Goal: Transaction & Acquisition: Purchase product/service

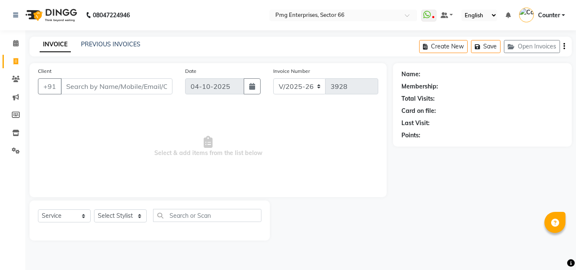
select select "889"
select select "service"
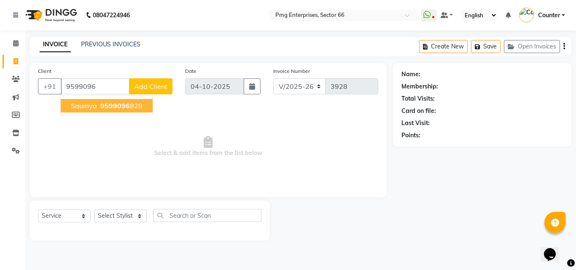
click at [87, 103] on span "saumya" at bounding box center [84, 106] width 26 height 8
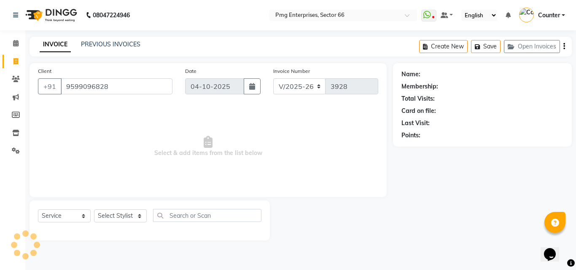
type input "9599096828"
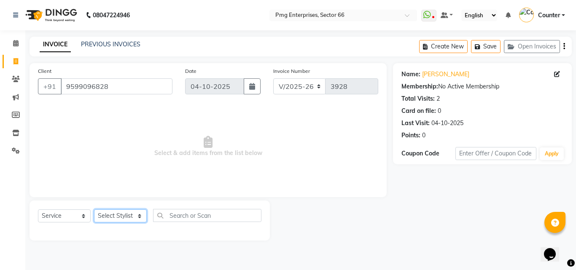
click at [118, 216] on select "Select Stylist [PERSON_NAME] Counter [PERSON_NAME] [PERSON_NAME] [PERSON_NAME] …" at bounding box center [120, 216] width 53 height 13
select select "14602"
click at [94, 210] on select "Select Stylist [PERSON_NAME] Counter [PERSON_NAME] [PERSON_NAME] [PERSON_NAME] …" at bounding box center [120, 216] width 53 height 13
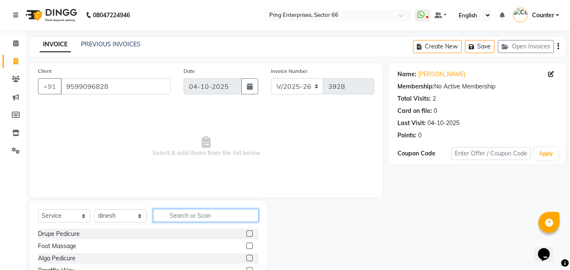
click at [188, 213] on input "text" at bounding box center [205, 215] width 105 height 13
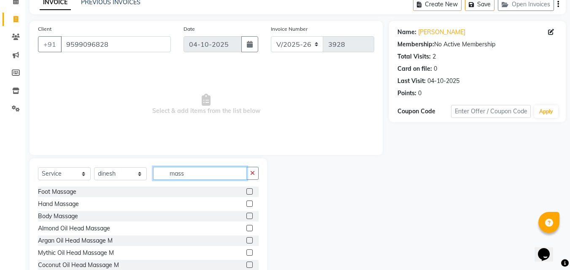
scroll to position [51, 0]
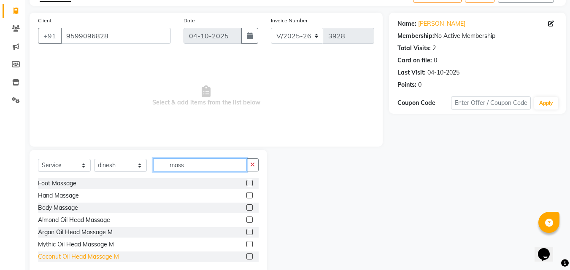
type input "mass"
click at [83, 259] on div "Coconut Oil Head Massage M" at bounding box center [78, 257] width 81 height 9
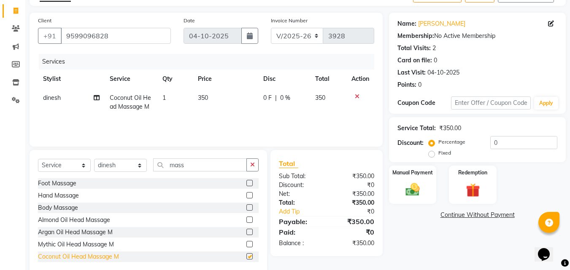
checkbox input "false"
click at [211, 107] on td "350" at bounding box center [225, 103] width 65 height 28
select select "14602"
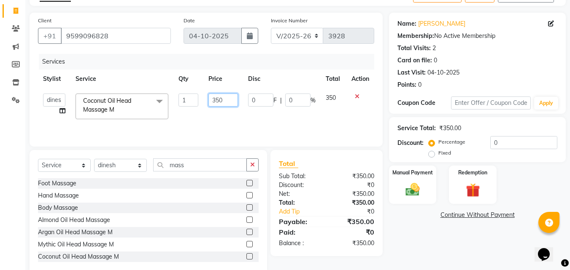
click at [227, 99] on input "350" at bounding box center [222, 100] width 29 height 13
type input "3"
type input "450"
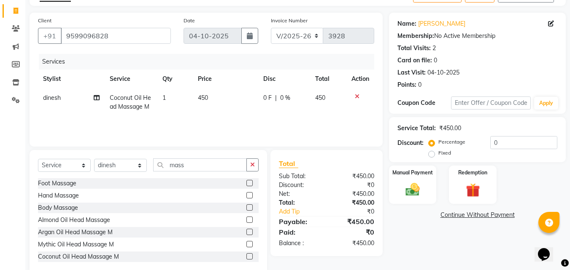
click at [393, 221] on div "Name: [PERSON_NAME] Membership: No Active Membership Total Visits: 2 Card on fi…" at bounding box center [480, 144] width 183 height 262
click at [410, 189] on img at bounding box center [413, 189] width 24 height 17
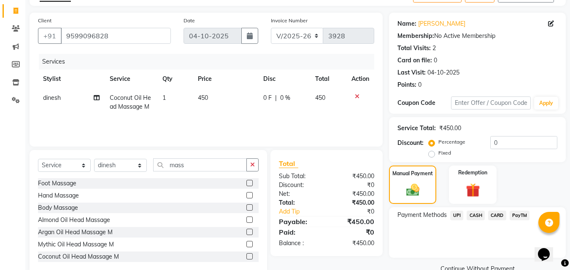
click at [456, 213] on span "UPI" at bounding box center [456, 216] width 13 height 10
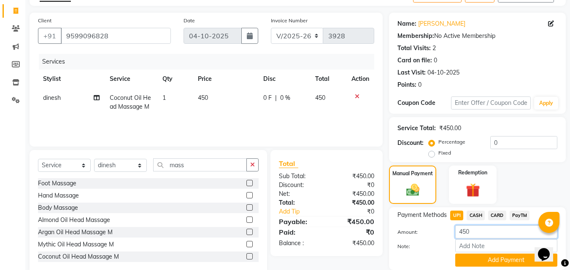
click at [478, 232] on input "450" at bounding box center [506, 232] width 102 height 13
type input "4"
type input "400"
click at [493, 259] on button "Add Payment" at bounding box center [506, 260] width 102 height 13
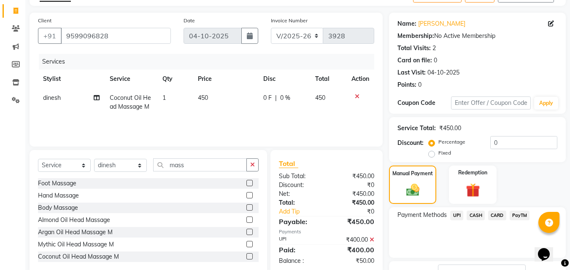
click at [475, 215] on span "CASH" at bounding box center [475, 216] width 18 height 10
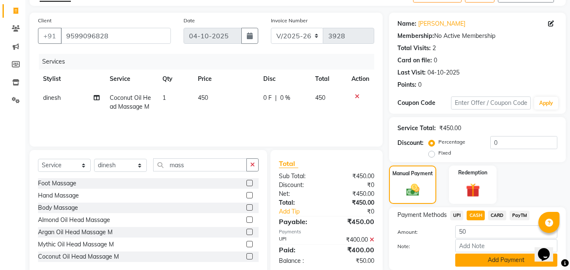
click at [504, 254] on button "Add Payment" at bounding box center [506, 260] width 102 height 13
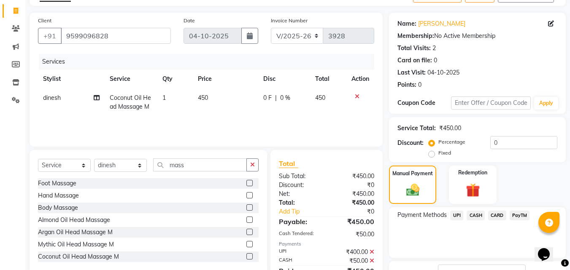
click at [569, 266] on div "Name: [PERSON_NAME] Membership: No Active Membership Total Visits: 2 Card on fi…" at bounding box center [480, 168] width 183 height 310
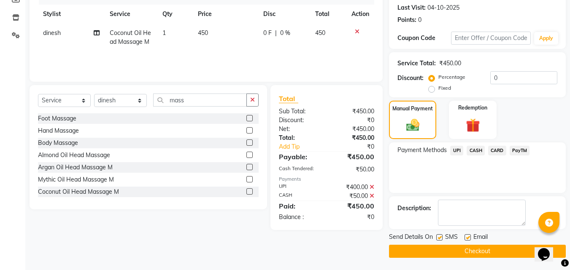
scroll to position [116, 0]
click at [482, 247] on button "Checkout" at bounding box center [477, 251] width 177 height 13
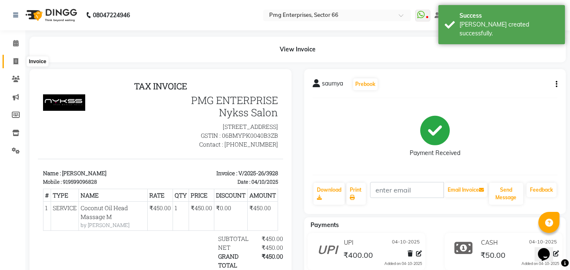
click at [13, 61] on icon at bounding box center [15, 61] width 5 height 6
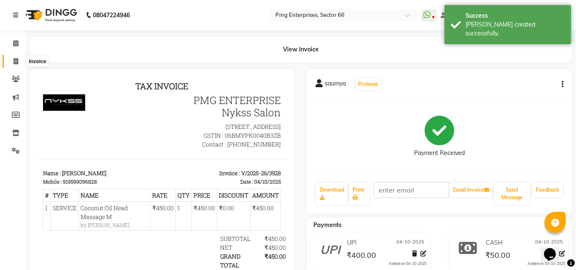
select select "service"
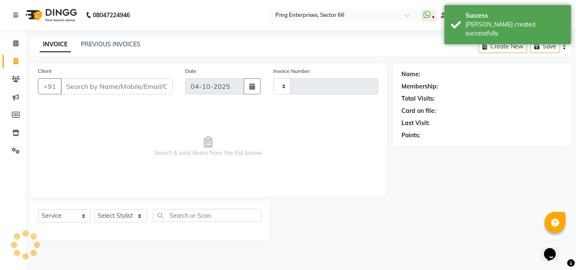
type input "3929"
select select "889"
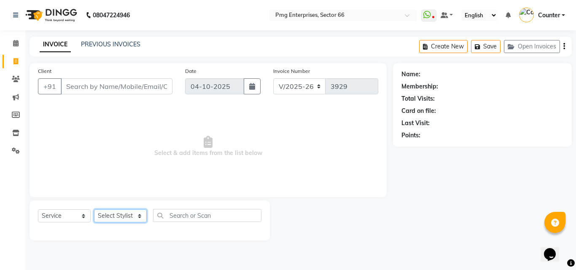
click at [126, 215] on select "Select Stylist [PERSON_NAME] Counter [PERSON_NAME] [PERSON_NAME] [PERSON_NAME] …" at bounding box center [120, 216] width 53 height 13
select select "49466"
click at [94, 210] on select "Select Stylist [PERSON_NAME] Counter [PERSON_NAME] [PERSON_NAME] [PERSON_NAME] …" at bounding box center [120, 216] width 53 height 13
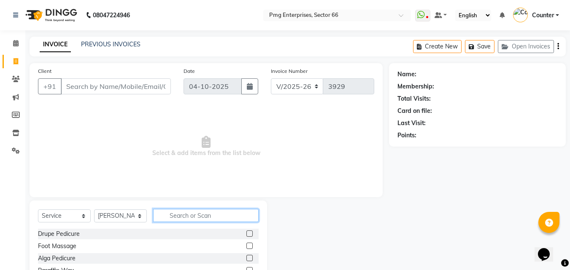
click at [183, 218] on input "text" at bounding box center [205, 215] width 105 height 13
type input "hair"
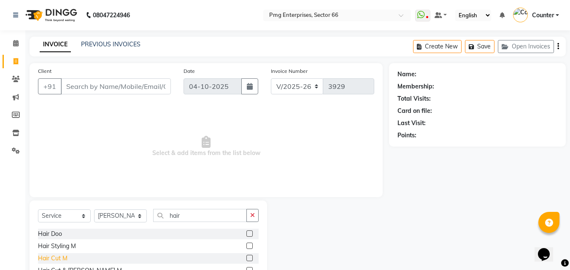
click at [56, 257] on div "Hair Cut M" at bounding box center [53, 258] width 30 height 9
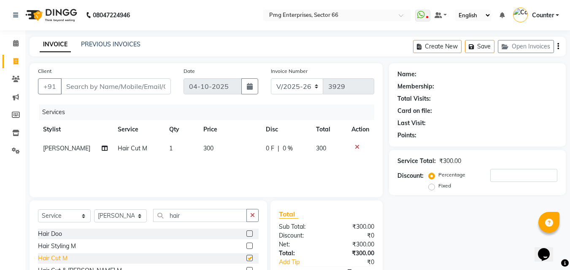
checkbox input "false"
click at [103, 83] on input "Client" at bounding box center [116, 86] width 110 height 16
type input "9"
type input "0"
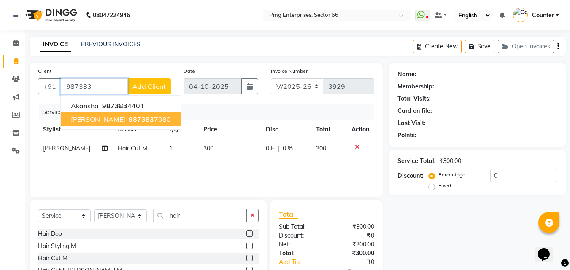
click at [99, 118] on span "[PERSON_NAME]" at bounding box center [98, 119] width 54 height 8
type input "9873837080"
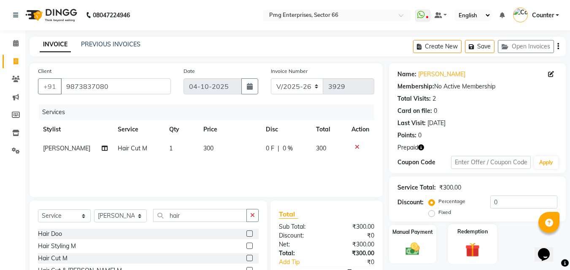
click at [472, 248] on img at bounding box center [472, 250] width 24 height 18
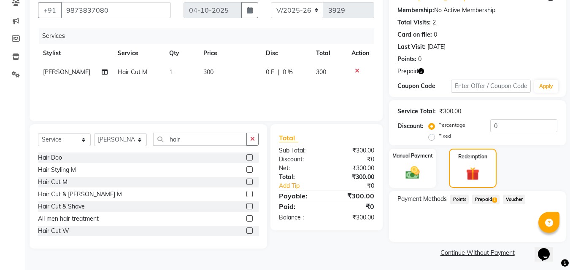
scroll to position [78, 0]
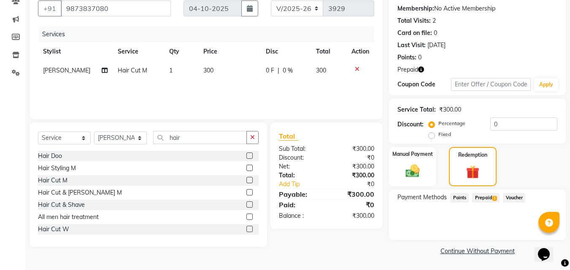
click at [488, 197] on span "Prepaid 1" at bounding box center [485, 198] width 27 height 10
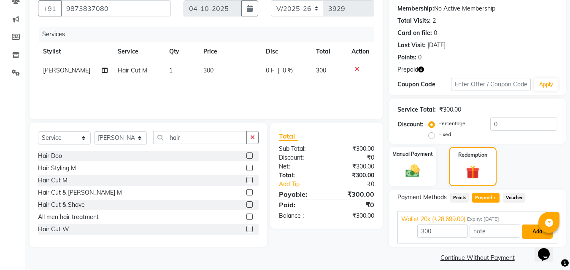
click at [528, 229] on button "Add" at bounding box center [537, 232] width 31 height 14
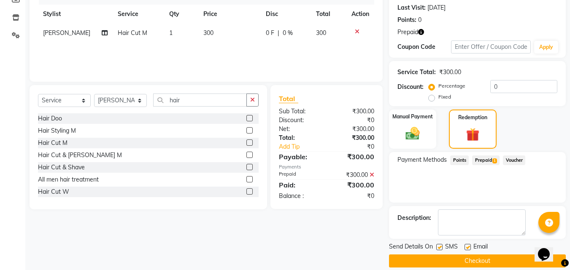
scroll to position [126, 0]
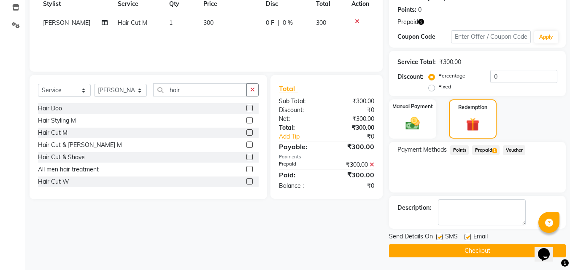
click at [507, 248] on button "Checkout" at bounding box center [477, 251] width 177 height 13
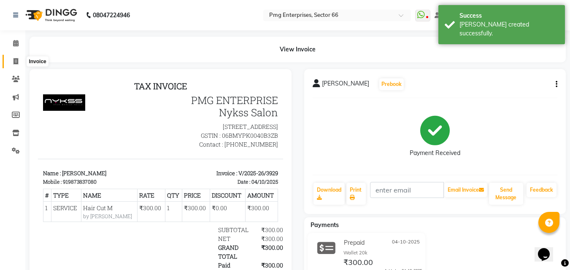
click at [12, 64] on span at bounding box center [15, 62] width 15 height 10
select select "service"
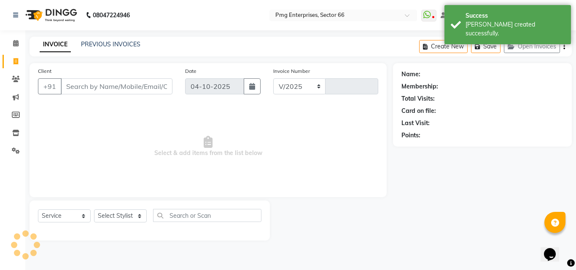
select select "889"
type input "3930"
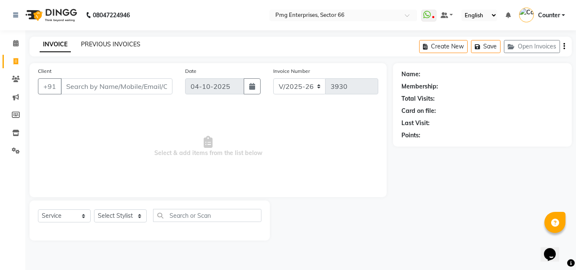
click at [121, 42] on link "PREVIOUS INVOICES" at bounding box center [110, 44] width 59 height 8
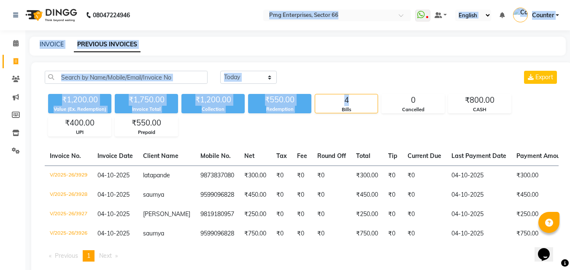
drag, startPoint x: 371, startPoint y: 94, endPoint x: 202, endPoint y: -3, distance: 195.3
click at [202, 0] on html "08047224946 Select Location × Pmg Enterprises, Sector 66 WhatsApp Status ✕ Stat…" at bounding box center [285, 135] width 570 height 270
click at [50, 45] on link "INVOICE" at bounding box center [52, 44] width 24 height 8
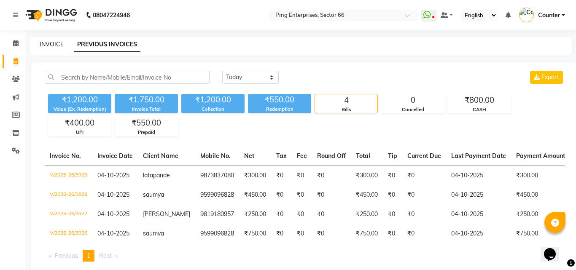
select select "889"
select select "service"
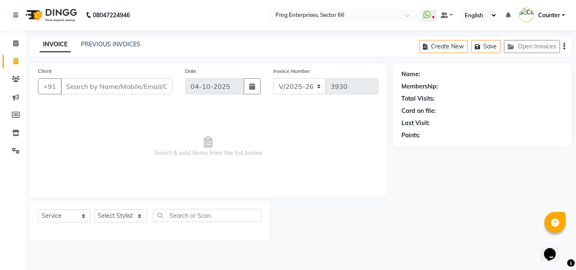
click at [106, 89] on input "Client" at bounding box center [117, 86] width 112 height 16
click at [115, 219] on select "Select Stylist [PERSON_NAME] Counter [PERSON_NAME] [PERSON_NAME] [PERSON_NAME] …" at bounding box center [120, 216] width 53 height 13
select select "67091"
click at [94, 210] on select "Select Stylist [PERSON_NAME] Counter [PERSON_NAME] [PERSON_NAME] [PERSON_NAME] …" at bounding box center [120, 216] width 53 height 13
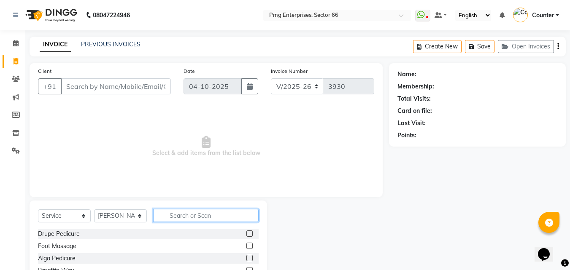
click at [211, 212] on input "text" at bounding box center [205, 215] width 105 height 13
type input "head"
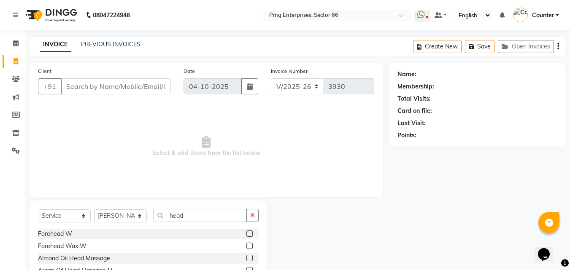
click at [324, 235] on div at bounding box center [328, 263] width 122 height 124
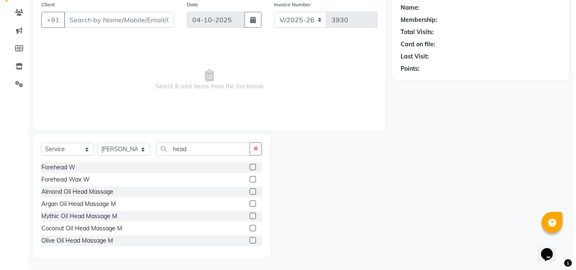
scroll to position [67, 0]
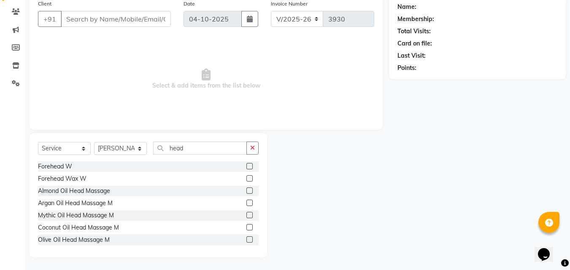
click at [246, 227] on label at bounding box center [249, 227] width 6 height 6
click at [246, 227] on input "checkbox" at bounding box center [248, 227] width 5 height 5
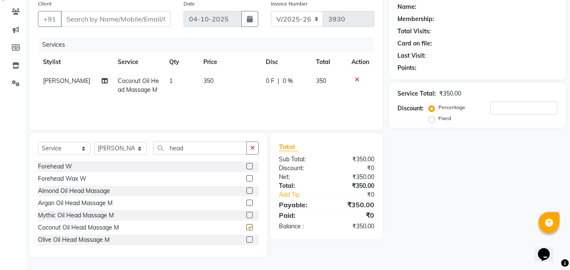
checkbox input "false"
click at [207, 80] on span "350" at bounding box center [208, 81] width 10 height 8
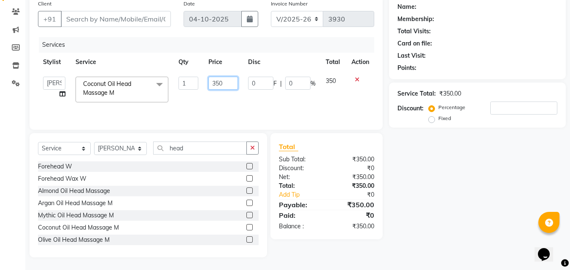
click at [218, 82] on input "350" at bounding box center [222, 83] width 29 height 13
type input "500"
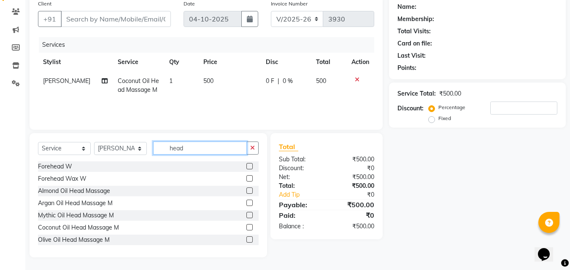
click at [204, 149] on input "head" at bounding box center [200, 148] width 94 height 13
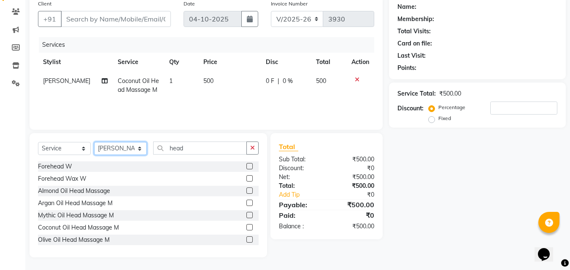
click at [124, 147] on select "Select Stylist [PERSON_NAME] Counter [PERSON_NAME] [PERSON_NAME] [PERSON_NAME] …" at bounding box center [120, 148] width 53 height 13
click at [114, 18] on input "Client" at bounding box center [116, 19] width 110 height 16
type input "9"
type input "0"
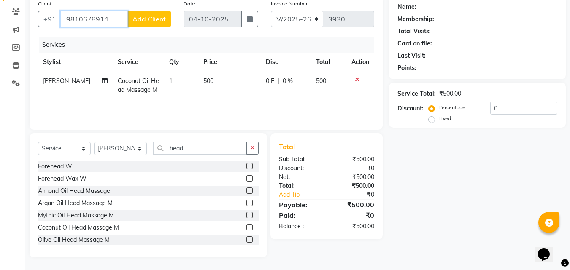
type input "9810678914"
click at [159, 20] on span "Add Client" at bounding box center [148, 19] width 33 height 8
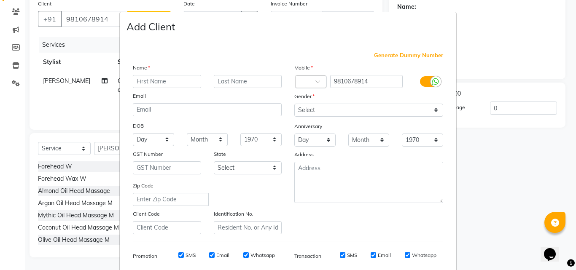
click at [181, 87] on input "text" at bounding box center [167, 81] width 68 height 13
type input "[PERSON_NAME]"
click at [386, 112] on select "Select [DEMOGRAPHIC_DATA] [DEMOGRAPHIC_DATA] Other Prefer Not To Say" at bounding box center [368, 110] width 149 height 13
select select "[DEMOGRAPHIC_DATA]"
click at [294, 104] on select "Select [DEMOGRAPHIC_DATA] [DEMOGRAPHIC_DATA] Other Prefer Not To Say" at bounding box center [368, 110] width 149 height 13
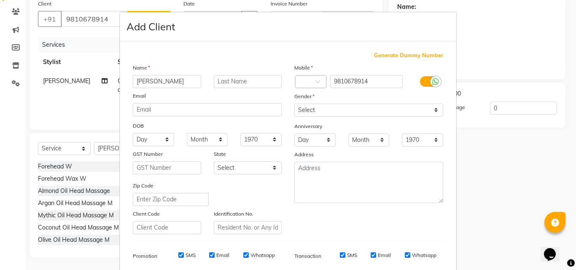
scroll to position [119, 0]
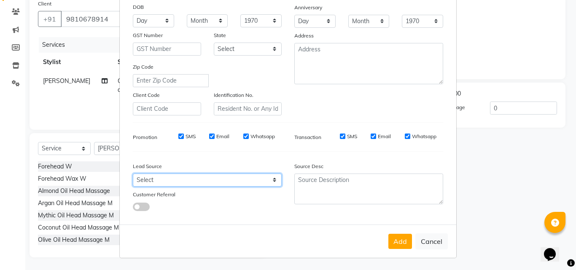
click at [216, 179] on select "Select Walk-in Referral Internet Friend Word of Mouth Advertisement Facebook Ju…" at bounding box center [207, 180] width 149 height 13
select select "25256"
click at [133, 174] on select "Select Walk-in Referral Internet Friend Word of Mouth Advertisement Facebook Ju…" at bounding box center [207, 180] width 149 height 13
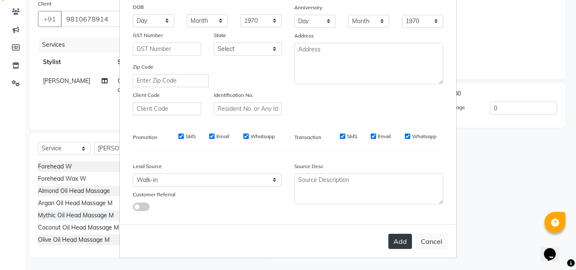
click at [404, 241] on button "Add" at bounding box center [400, 241] width 24 height 15
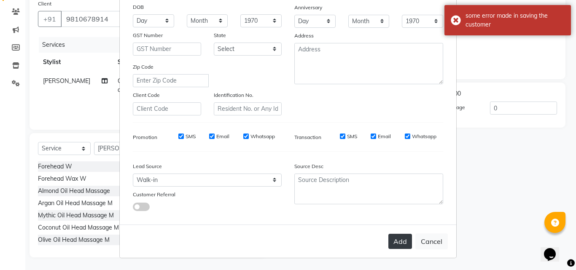
click at [401, 239] on button "Add" at bounding box center [400, 241] width 24 height 15
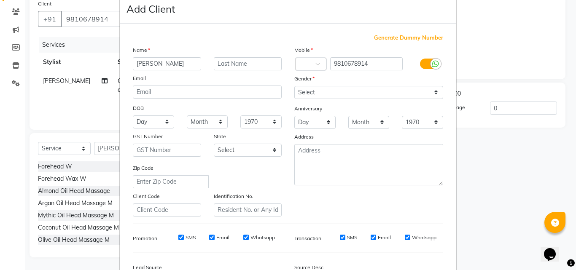
scroll to position [0, 0]
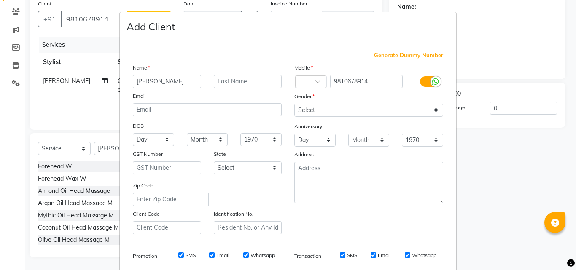
click at [473, 184] on ngb-modal-window "Add Client Generate Dummy Number Name [PERSON_NAME] Email DOB Day 01 02 03 04 0…" at bounding box center [288, 135] width 576 height 270
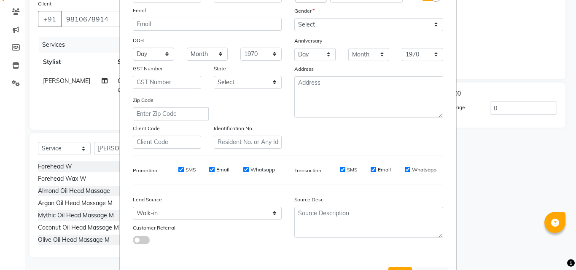
scroll to position [119, 0]
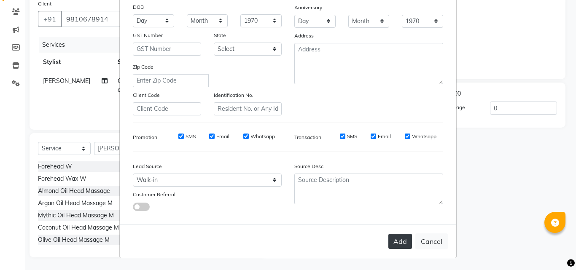
click at [394, 240] on button "Add" at bounding box center [400, 241] width 24 height 15
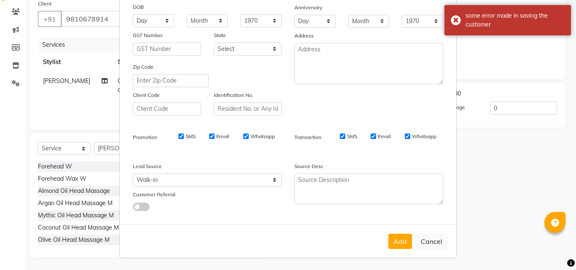
click at [498, 186] on ngb-modal-window "Add Client Generate Dummy Number Name [PERSON_NAME] Email DOB Day 01 02 03 04 0…" at bounding box center [288, 135] width 576 height 270
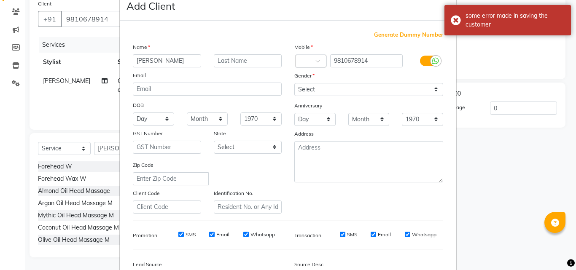
scroll to position [0, 0]
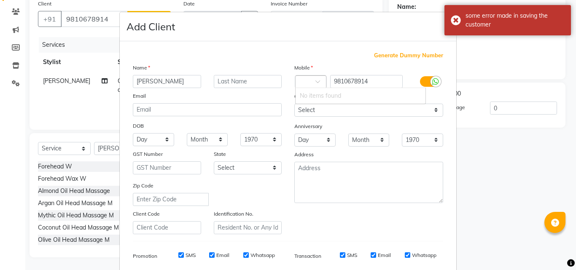
click at [315, 83] on span at bounding box center [320, 84] width 11 height 9
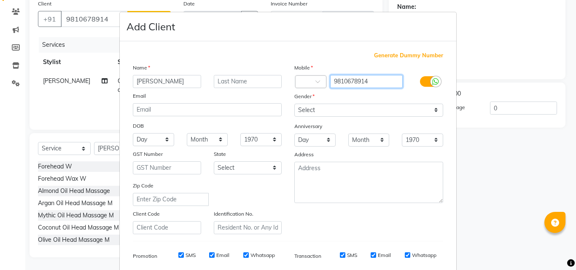
click at [333, 82] on input "9810678914" at bounding box center [366, 81] width 73 height 13
click at [488, 192] on ngb-modal-window "Add Client Generate Dummy Number Name [PERSON_NAME] Email DOB Day 01 02 03 04 0…" at bounding box center [288, 135] width 576 height 270
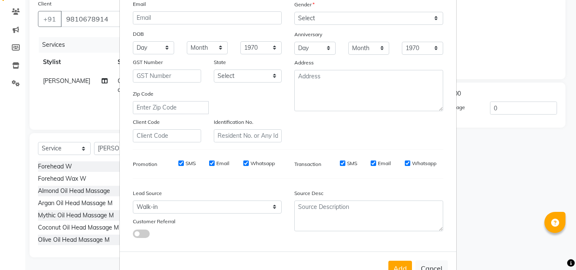
scroll to position [119, 0]
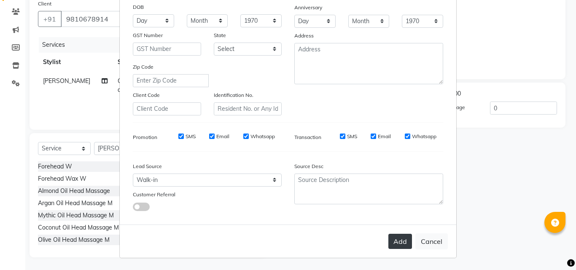
click at [398, 239] on button "Add" at bounding box center [400, 241] width 24 height 15
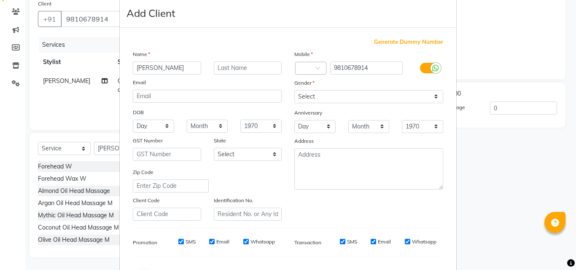
scroll to position [0, 0]
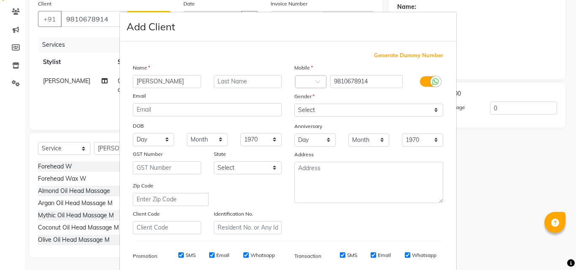
click at [65, 45] on ngb-modal-window "Add Client Generate Dummy Number Name [PERSON_NAME] Email DOB Day 01 02 03 04 0…" at bounding box center [288, 135] width 576 height 270
click at [549, 16] on ngb-modal-window "Add Client Generate Dummy Number Name [PERSON_NAME] Email DOB Day 01 02 03 04 0…" at bounding box center [288, 135] width 576 height 270
click at [484, 165] on ngb-modal-window "Add Client Generate Dummy Number Name [PERSON_NAME] Email DOB Day 01 02 03 04 0…" at bounding box center [288, 135] width 576 height 270
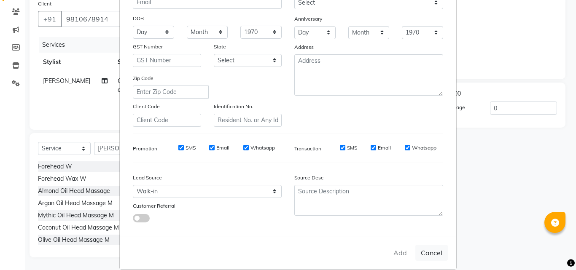
scroll to position [119, 0]
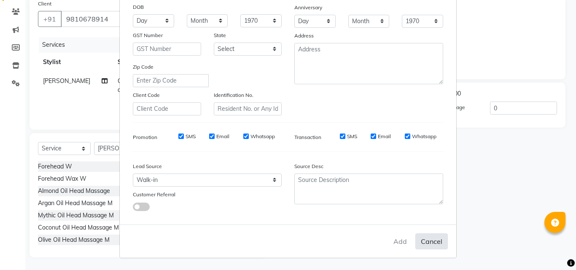
click at [434, 242] on button "Cancel" at bounding box center [431, 242] width 32 height 16
select select
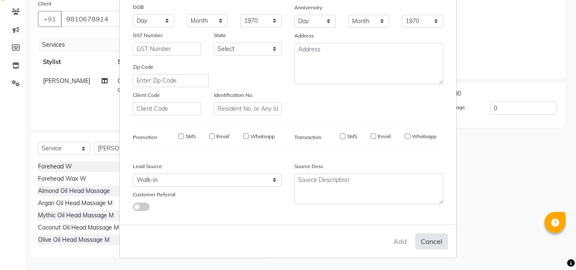
select select
checkbox input "false"
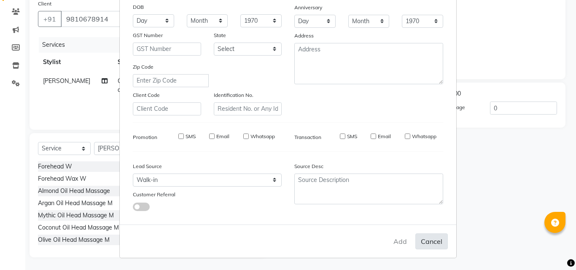
checkbox input "false"
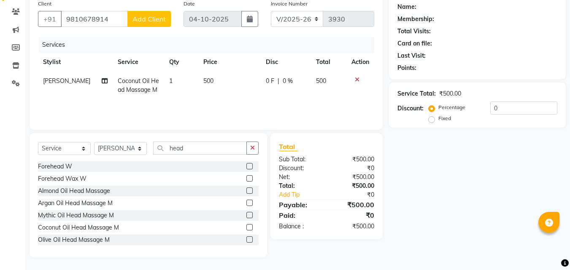
click at [154, 17] on span "Add Client" at bounding box center [148, 19] width 33 height 8
select select "25256"
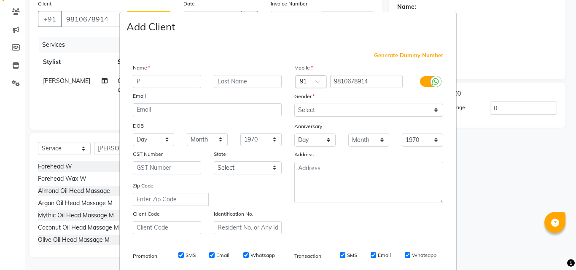
type input "P"
click at [501, 189] on ngb-modal-window "Add Client Generate Dummy Number Name P Email DOB Day 01 02 03 04 05 06 07 08 0…" at bounding box center [288, 135] width 576 height 270
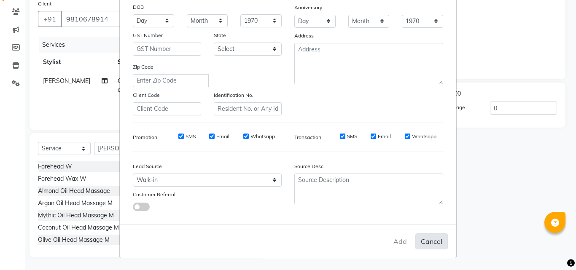
click at [431, 238] on button "Cancel" at bounding box center [431, 242] width 32 height 16
select select
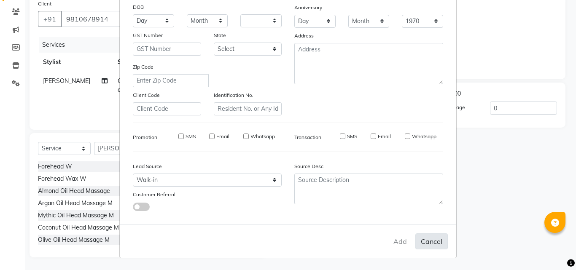
select select
checkbox input "false"
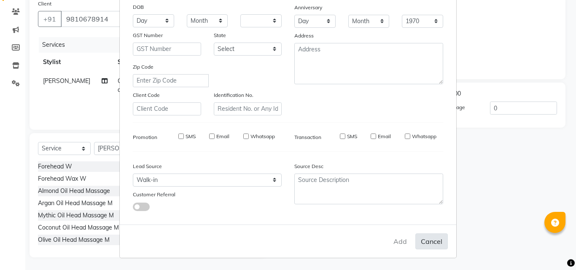
checkbox input "false"
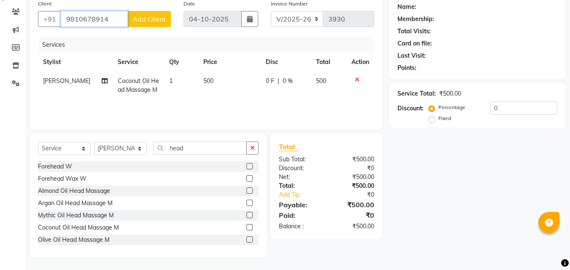
click at [118, 19] on input "9810678914" at bounding box center [94, 19] width 67 height 16
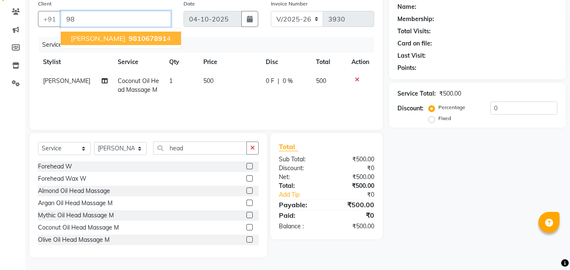
type input "9"
click at [138, 41] on span "8700091" at bounding box center [144, 38] width 30 height 8
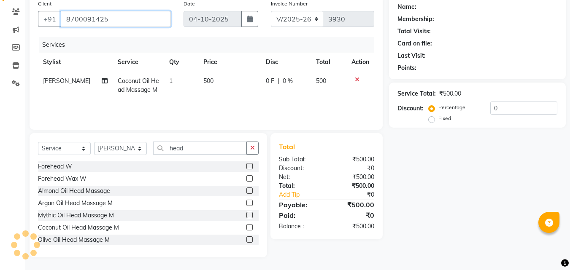
type input "8700091425"
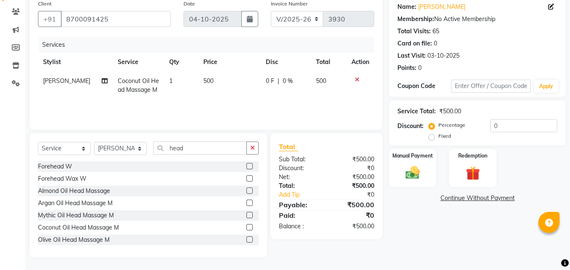
scroll to position [0, 0]
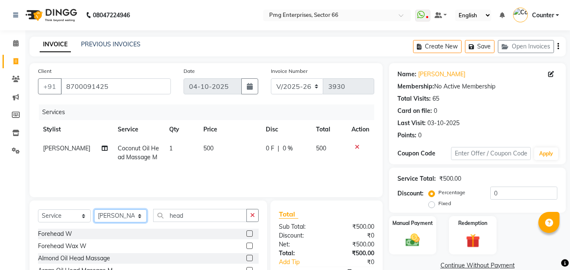
click at [118, 218] on select "Select Stylist [PERSON_NAME] Counter [PERSON_NAME] [PERSON_NAME] [PERSON_NAME] …" at bounding box center [120, 216] width 53 height 13
select select "78814"
click at [94, 210] on select "Select Stylist [PERSON_NAME] Counter [PERSON_NAME] [PERSON_NAME] [PERSON_NAME] …" at bounding box center [120, 216] width 53 height 13
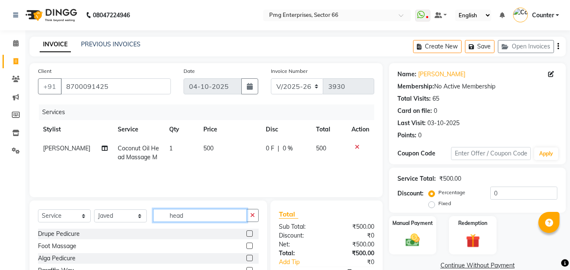
click at [201, 218] on input "head" at bounding box center [200, 215] width 94 height 13
type input "h"
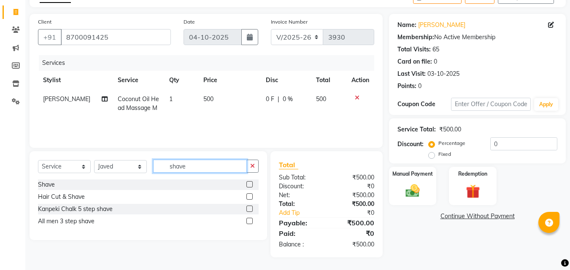
type input "shave"
click at [250, 184] on label at bounding box center [249, 184] width 6 height 6
click at [250, 184] on input "checkbox" at bounding box center [248, 184] width 5 height 5
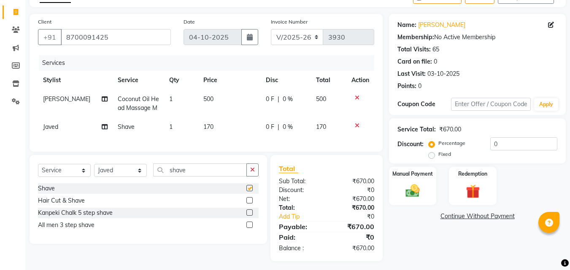
checkbox input "false"
click at [472, 191] on img at bounding box center [472, 192] width 24 height 18
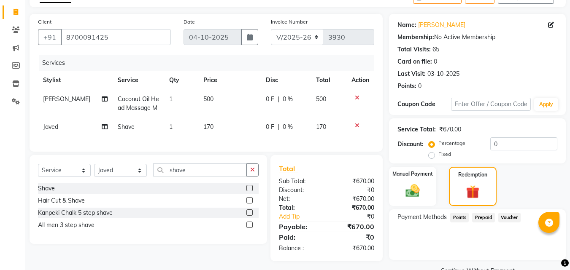
click at [485, 220] on span "Prepaid" at bounding box center [483, 218] width 23 height 10
click at [425, 188] on div "Manual Payment" at bounding box center [412, 186] width 49 height 41
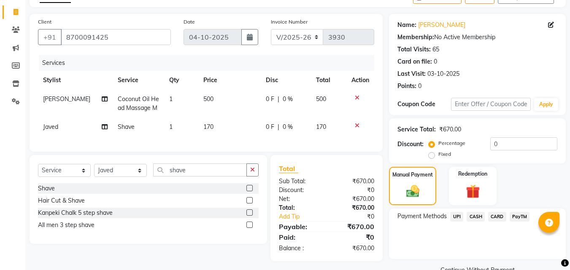
click at [457, 218] on span "UPI" at bounding box center [456, 217] width 13 height 10
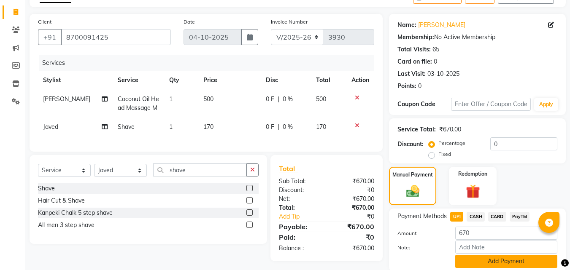
click at [509, 263] on button "Add Payment" at bounding box center [506, 261] width 102 height 13
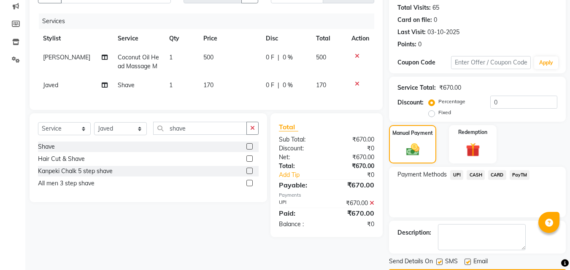
scroll to position [116, 0]
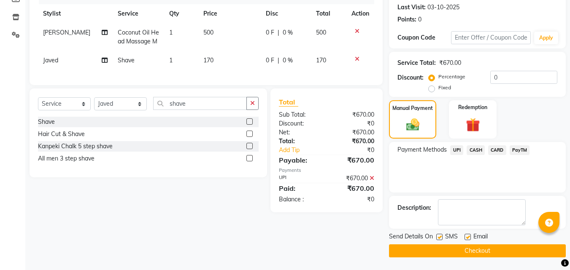
click at [489, 249] on button "Checkout" at bounding box center [477, 251] width 177 height 13
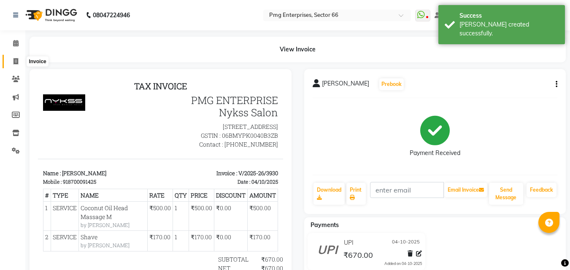
click at [17, 64] on icon at bounding box center [15, 61] width 5 height 6
select select "service"
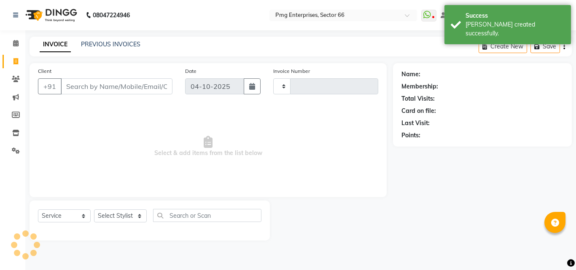
type input "3931"
select select "889"
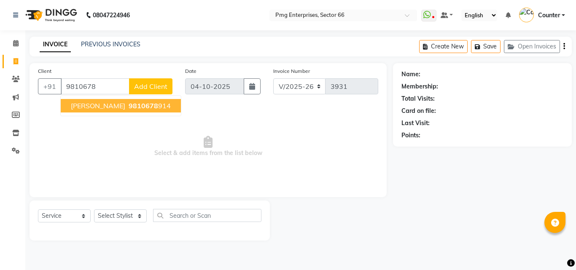
click at [99, 89] on input "9810678" at bounding box center [95, 86] width 69 height 16
type input "9"
click at [129, 106] on span "9958166" at bounding box center [144, 106] width 30 height 8
type input "9958166956"
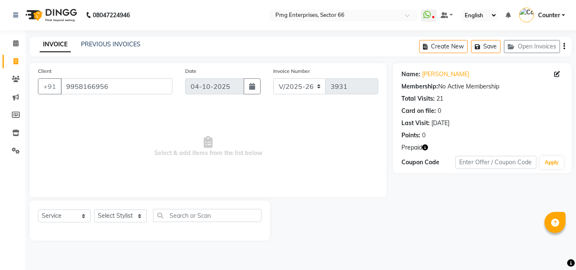
click at [427, 148] on icon "button" at bounding box center [425, 148] width 6 height 6
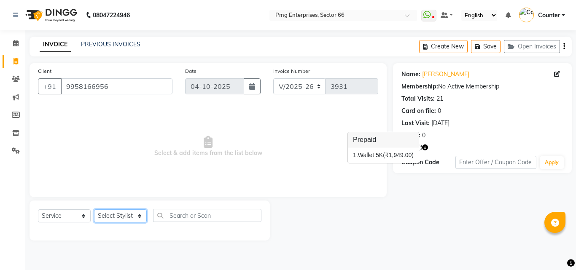
click at [113, 218] on select "Select Stylist [PERSON_NAME] Counter [PERSON_NAME] [PERSON_NAME] [PERSON_NAME] …" at bounding box center [120, 216] width 53 height 13
select select "49466"
click at [94, 210] on select "Select Stylist [PERSON_NAME] Counter [PERSON_NAME] [PERSON_NAME] [PERSON_NAME] …" at bounding box center [120, 216] width 53 height 13
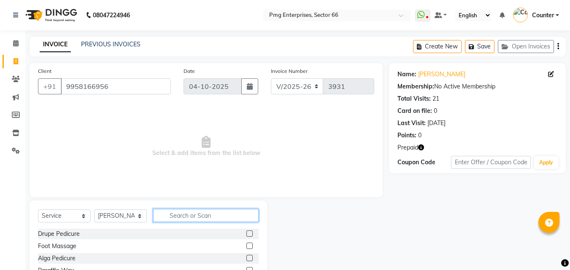
click at [206, 210] on input "text" at bounding box center [205, 215] width 105 height 13
type input "hair"
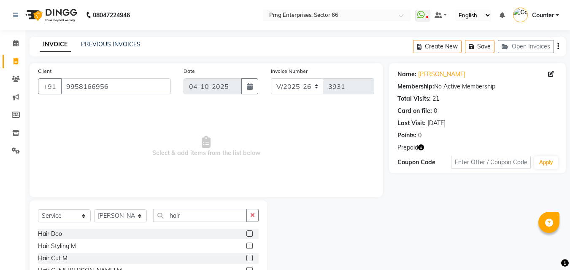
click at [246, 258] on label at bounding box center [249, 258] width 6 height 6
click at [246, 258] on input "checkbox" at bounding box center [248, 258] width 5 height 5
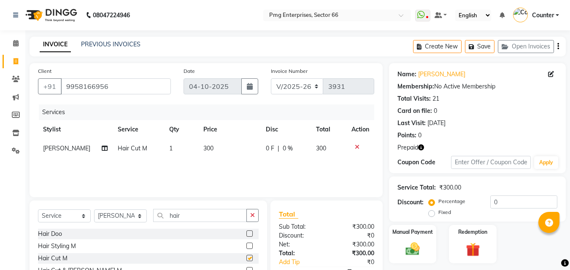
checkbox input "false"
click at [478, 245] on img at bounding box center [472, 250] width 24 height 18
click at [205, 146] on span "300" at bounding box center [208, 149] width 10 height 8
select select "49466"
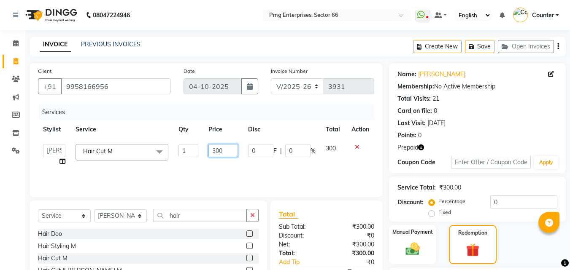
click at [218, 148] on input "300" at bounding box center [222, 150] width 29 height 13
type input "250"
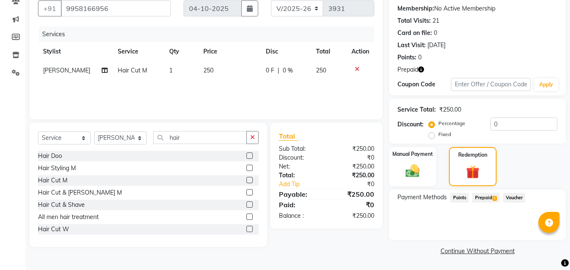
click at [487, 195] on span "Prepaid 1" at bounding box center [485, 198] width 27 height 10
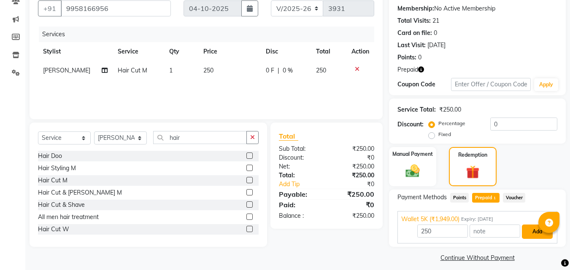
click at [530, 232] on button "Add" at bounding box center [537, 232] width 31 height 14
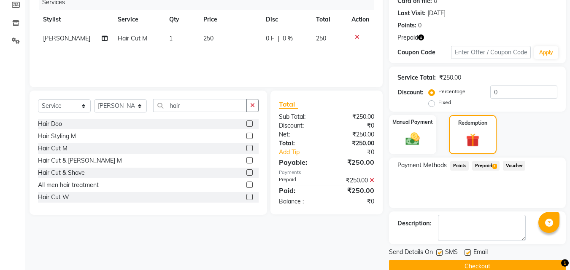
scroll to position [126, 0]
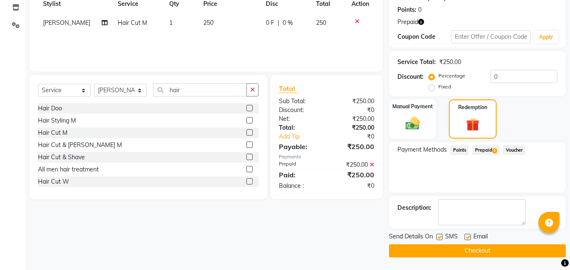
click at [480, 250] on button "Checkout" at bounding box center [477, 251] width 177 height 13
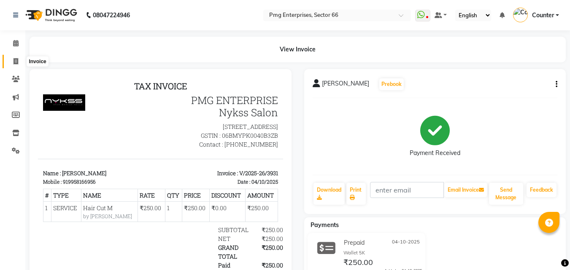
click at [16, 63] on icon at bounding box center [15, 61] width 5 height 6
select select "service"
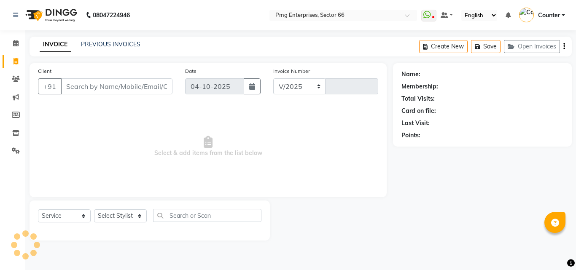
select select "889"
type input "3932"
click at [101, 44] on link "PREVIOUS INVOICES" at bounding box center [110, 44] width 59 height 8
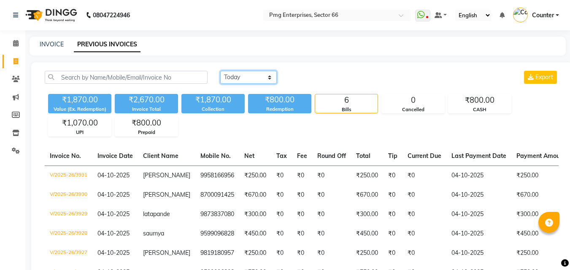
click at [229, 76] on select "[DATE] [DATE] Custom Range" at bounding box center [248, 77] width 56 height 13
click at [220, 71] on select "[DATE] [DATE] Custom Range" at bounding box center [248, 77] width 56 height 13
click at [265, 75] on select "[DATE] [DATE] Custom Range" at bounding box center [251, 77] width 63 height 13
click at [220, 71] on select "[DATE] [DATE] Custom Range" at bounding box center [251, 77] width 63 height 13
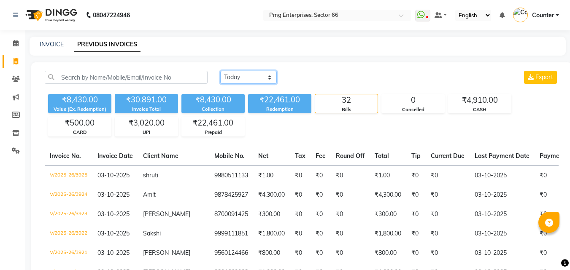
click at [237, 81] on select "[DATE] [DATE] Custom Range" at bounding box center [248, 77] width 56 height 13
select select "yesterday"
click at [220, 71] on select "[DATE] [DATE] Custom Range" at bounding box center [248, 77] width 56 height 13
click at [48, 44] on link "INVOICE" at bounding box center [52, 44] width 24 height 8
select select "service"
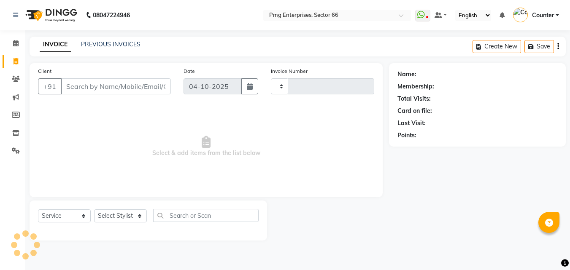
type input "3932"
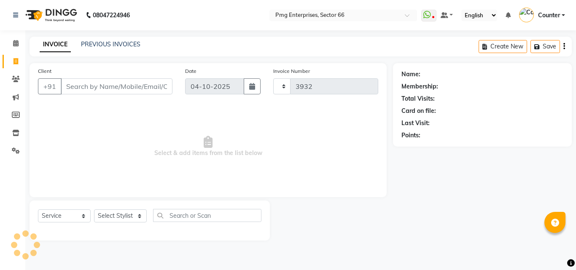
select select "889"
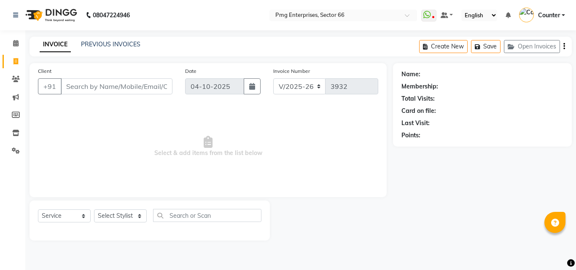
click at [126, 84] on input "Client" at bounding box center [117, 86] width 112 height 16
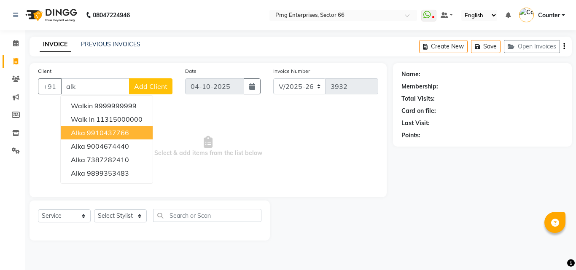
click at [119, 135] on ngb-highlight "9910437766" at bounding box center [108, 133] width 42 height 8
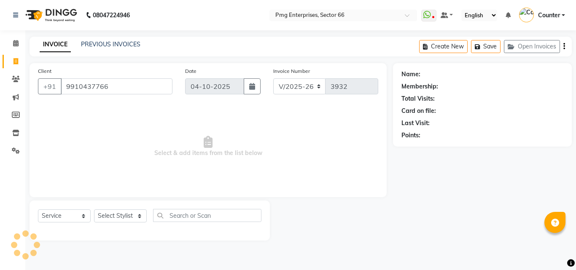
type input "9910437766"
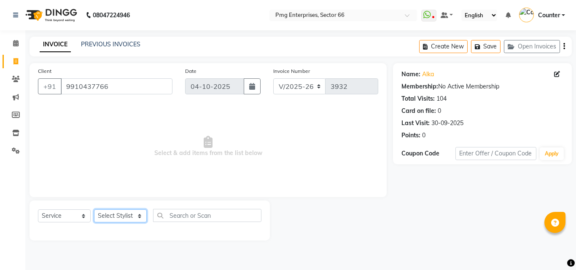
click at [121, 218] on select "Select Stylist [PERSON_NAME] Counter [PERSON_NAME] [PERSON_NAME] [PERSON_NAME] …" at bounding box center [120, 216] width 53 height 13
select select "52446"
click at [94, 210] on select "Select Stylist [PERSON_NAME] Counter [PERSON_NAME] [PERSON_NAME] [PERSON_NAME] …" at bounding box center [120, 216] width 53 height 13
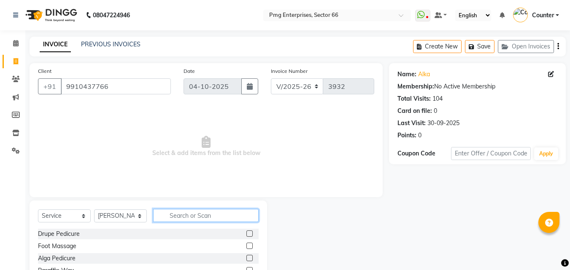
click at [214, 212] on input "text" at bounding box center [205, 215] width 105 height 13
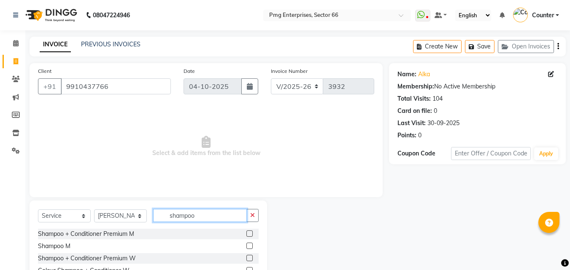
type input "shampoo"
click at [396, 215] on div "Name: Alka Membership: No Active Membership Total Visits: 104 Card on file: 0 L…" at bounding box center [480, 194] width 183 height 262
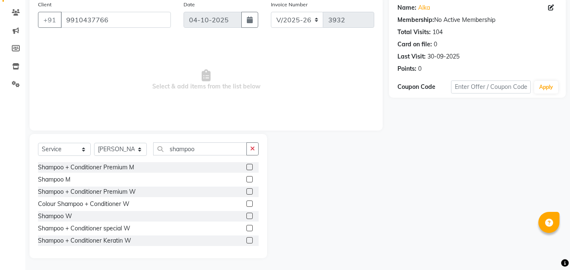
scroll to position [67, 0]
click at [246, 214] on label at bounding box center [249, 215] width 6 height 6
click at [246, 214] on input "checkbox" at bounding box center [248, 215] width 5 height 5
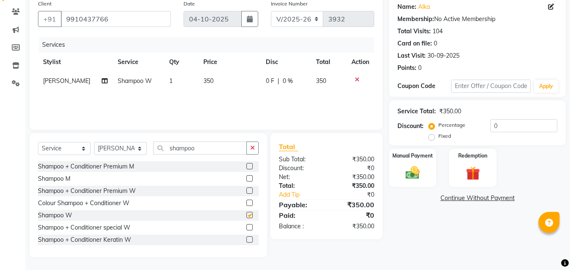
checkbox input "false"
click at [203, 83] on span "350" at bounding box center [208, 81] width 10 height 8
select select "52446"
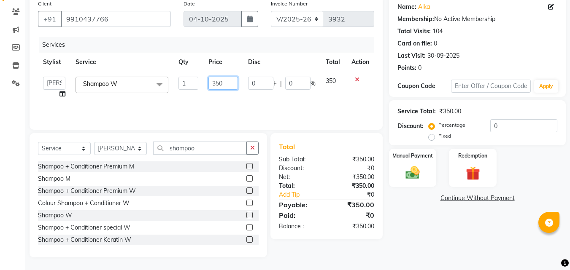
click at [216, 83] on input "350" at bounding box center [222, 83] width 29 height 13
type input "250"
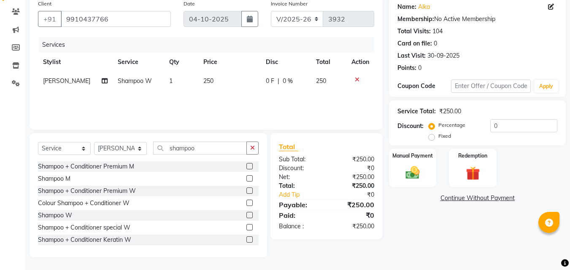
click at [444, 238] on div "Name: Alka Membership: No Active Membership Total Visits: 104 Card on file: 0 L…" at bounding box center [480, 127] width 183 height 262
click at [406, 177] on img at bounding box center [413, 172] width 24 height 17
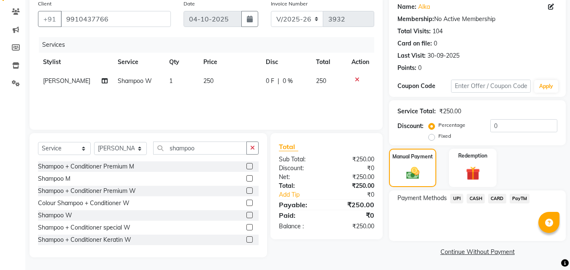
click at [455, 197] on span "UPI" at bounding box center [456, 199] width 13 height 10
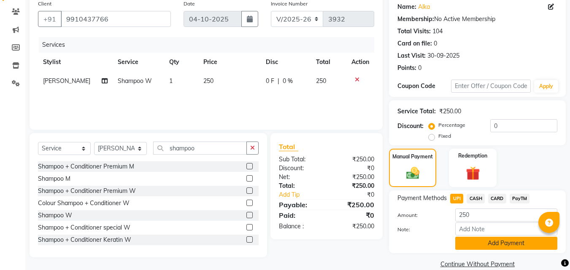
click at [489, 245] on button "Add Payment" at bounding box center [506, 243] width 102 height 13
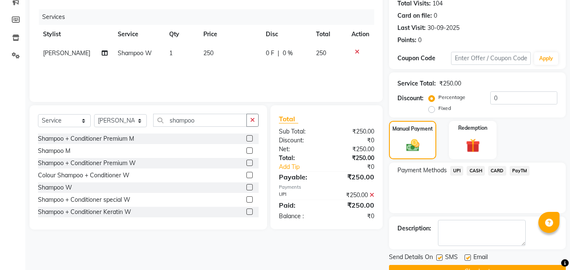
scroll to position [116, 0]
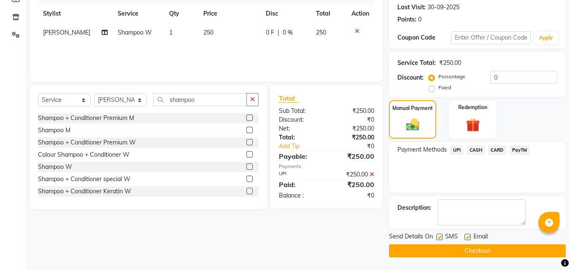
click at [489, 246] on button "Checkout" at bounding box center [477, 251] width 177 height 13
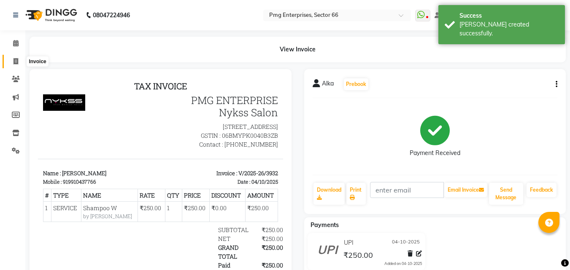
click at [16, 60] on icon at bounding box center [15, 61] width 5 height 6
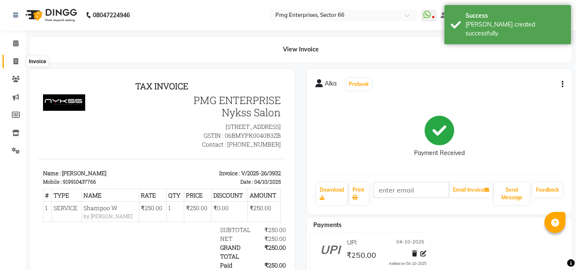
select select "service"
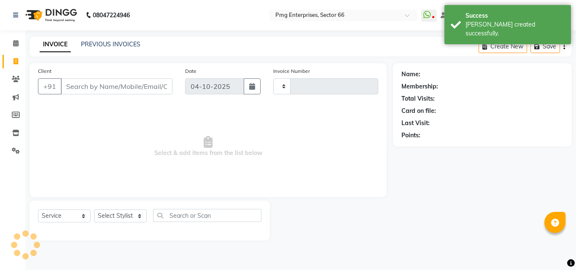
type input "3933"
select select "889"
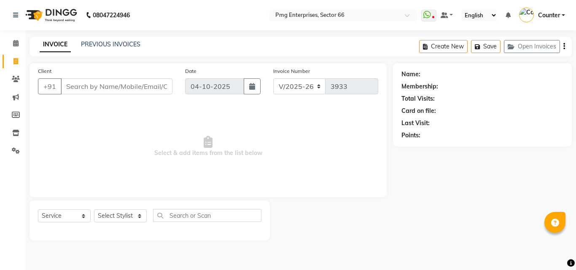
click at [124, 93] on input "Client" at bounding box center [117, 86] width 112 height 16
click at [100, 90] on input "Client" at bounding box center [117, 86] width 112 height 16
click at [113, 89] on input "Client" at bounding box center [117, 86] width 112 height 16
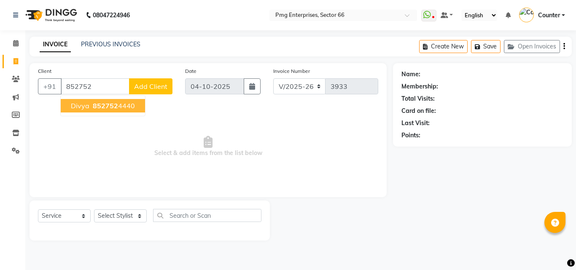
click at [120, 107] on ngb-highlight "852752 4440" at bounding box center [113, 106] width 44 height 8
type input "8527524440"
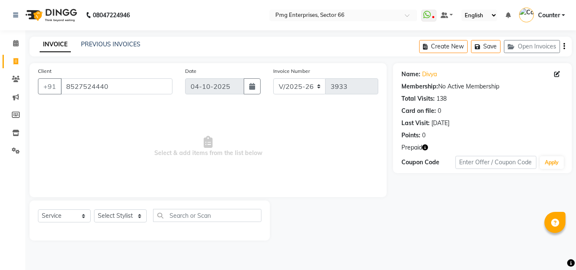
click at [425, 145] on icon "button" at bounding box center [425, 148] width 6 height 6
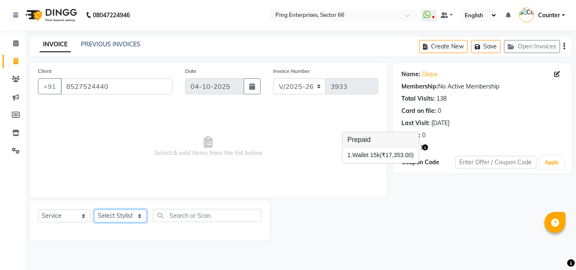
click at [119, 213] on select "Select Stylist [PERSON_NAME] Counter [PERSON_NAME] [PERSON_NAME] [PERSON_NAME] …" at bounding box center [120, 216] width 53 height 13
select select "20825"
click at [94, 210] on select "Select Stylist [PERSON_NAME] Counter [PERSON_NAME] [PERSON_NAME] [PERSON_NAME] …" at bounding box center [120, 216] width 53 height 13
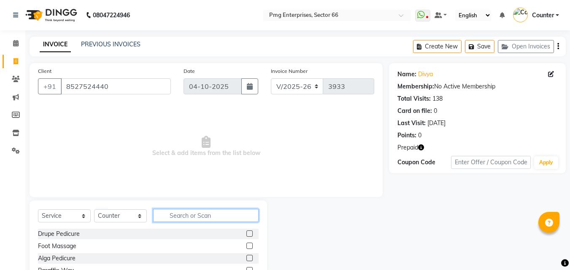
click at [194, 215] on input "text" at bounding box center [205, 215] width 105 height 13
type input "eye"
click at [249, 257] on label at bounding box center [249, 258] width 6 height 6
click at [249, 257] on input "checkbox" at bounding box center [248, 258] width 5 height 5
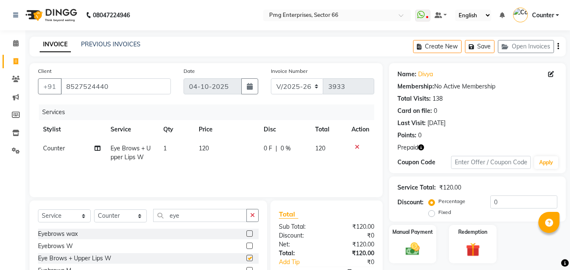
checkbox input "false"
click at [205, 148] on span "120" at bounding box center [204, 149] width 10 height 8
select select "20825"
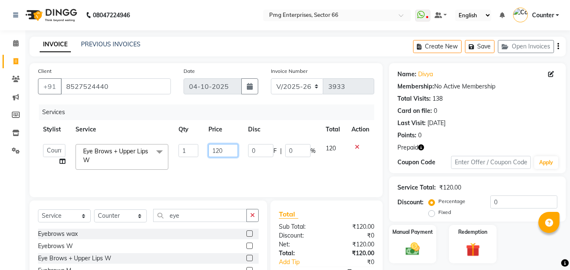
click at [219, 149] on input "120" at bounding box center [222, 150] width 29 height 13
type input "100"
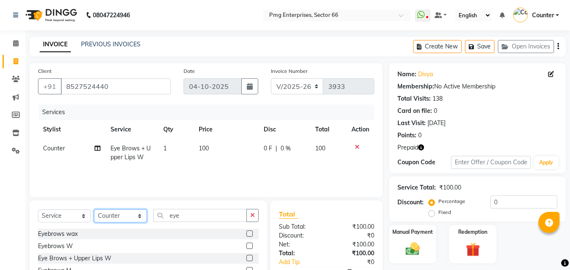
click at [118, 217] on select "Select Stylist [PERSON_NAME] Counter [PERSON_NAME] [PERSON_NAME] [PERSON_NAME] …" at bounding box center [120, 216] width 53 height 13
select select "78814"
click at [94, 210] on select "Select Stylist [PERSON_NAME] Counter [PERSON_NAME] [PERSON_NAME] [PERSON_NAME] …" at bounding box center [120, 216] width 53 height 13
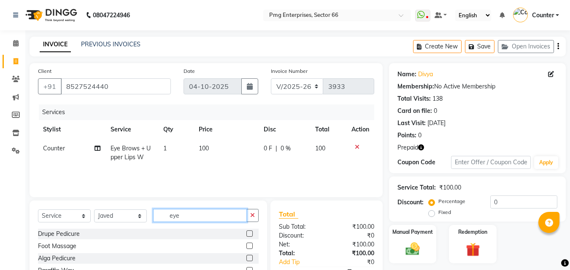
click at [196, 216] on input "eye" at bounding box center [200, 215] width 94 height 13
type input "e"
type input "shampoo"
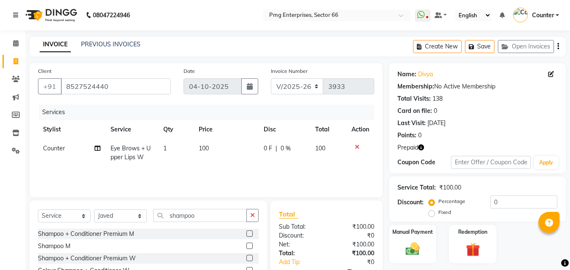
click at [246, 257] on label at bounding box center [249, 258] width 6 height 6
click at [246, 257] on input "checkbox" at bounding box center [248, 258] width 5 height 5
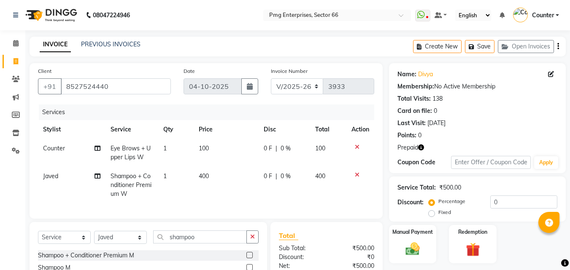
checkbox input "false"
click at [206, 179] on span "400" at bounding box center [204, 176] width 10 height 8
select select "78814"
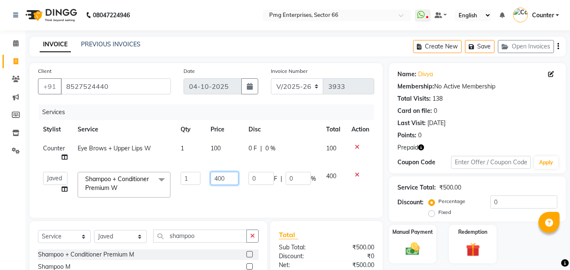
click at [223, 180] on input "400" at bounding box center [224, 178] width 28 height 13
type input "350"
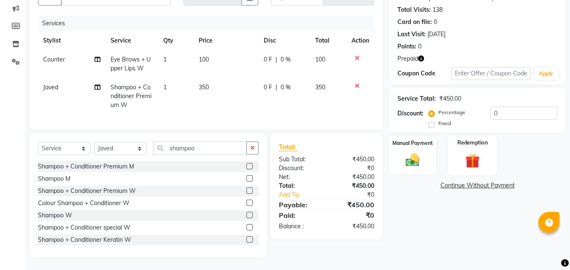
click at [486, 162] on div "Redemption" at bounding box center [472, 155] width 49 height 40
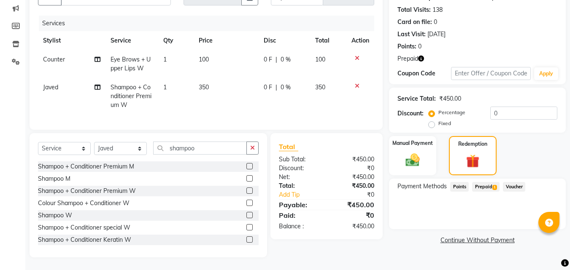
click at [484, 183] on span "Prepaid 1" at bounding box center [485, 187] width 27 height 10
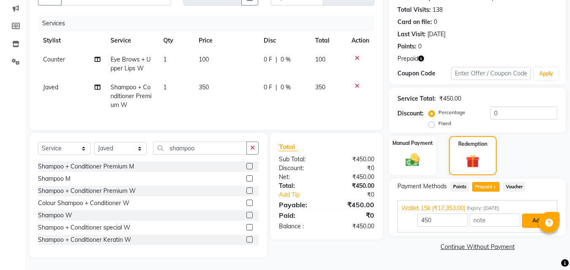
click at [531, 217] on button "Add" at bounding box center [537, 221] width 31 height 14
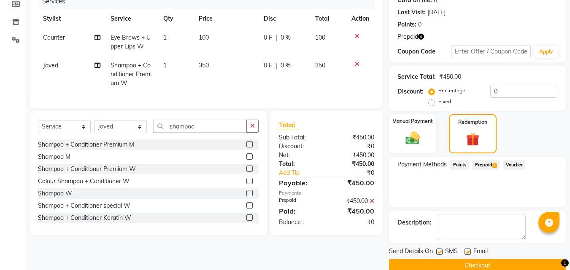
scroll to position [126, 0]
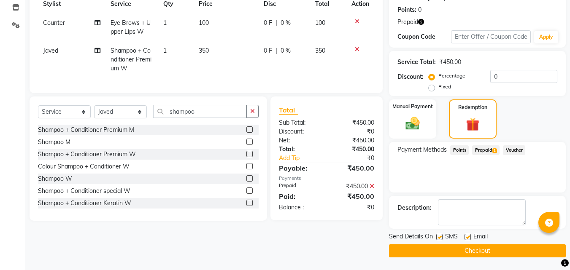
click at [494, 250] on button "Checkout" at bounding box center [477, 251] width 177 height 13
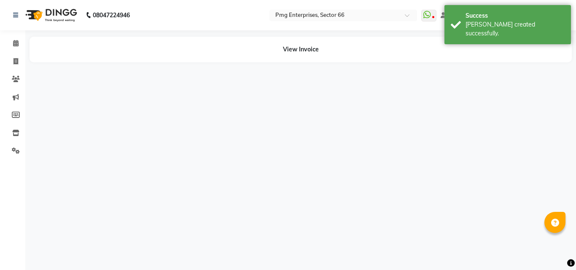
click at [494, 250] on div "08047224946 Select Location × Pmg Enterprises, Sector 66 WhatsApp Status ✕ Stat…" at bounding box center [288, 135] width 576 height 270
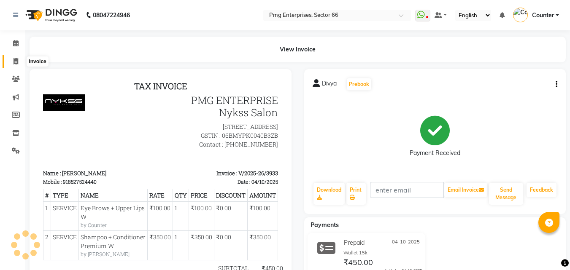
click at [17, 62] on icon at bounding box center [15, 61] width 5 height 6
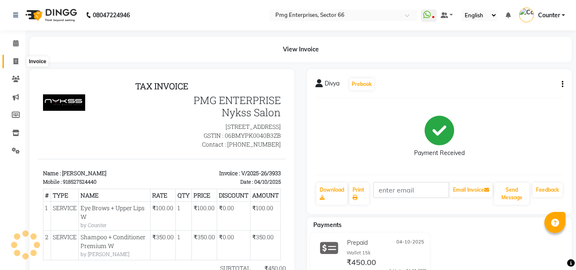
select select "889"
select select "service"
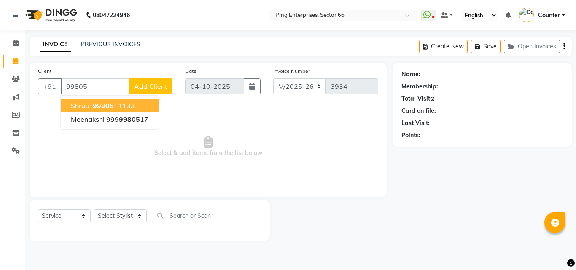
click at [127, 108] on ngb-highlight "99805 11133" at bounding box center [113, 106] width 44 height 8
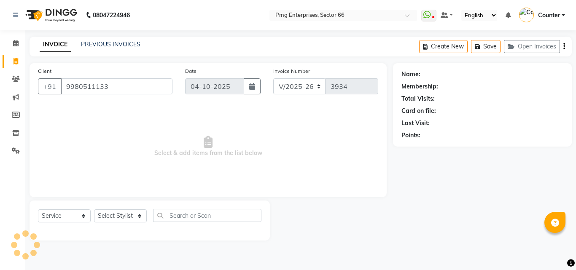
type input "9980511133"
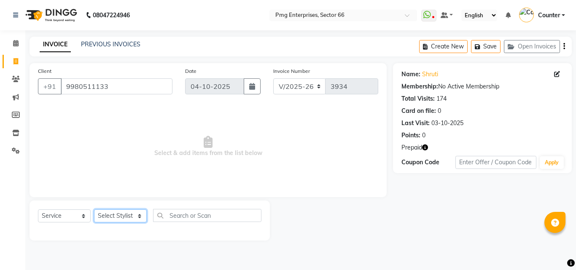
click at [127, 217] on select "Select Stylist [PERSON_NAME] Counter [PERSON_NAME] [PERSON_NAME] [PERSON_NAME] …" at bounding box center [120, 216] width 53 height 13
select select "14600"
click at [94, 210] on select "Select Stylist [PERSON_NAME] Counter [PERSON_NAME] [PERSON_NAME] [PERSON_NAME] …" at bounding box center [120, 216] width 53 height 13
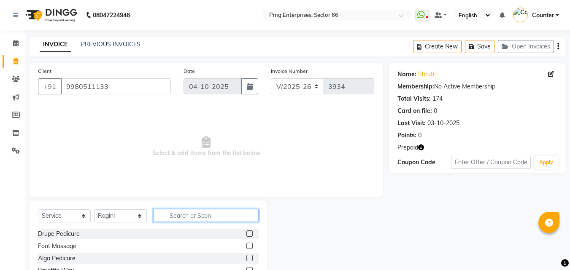
click at [172, 219] on input "text" at bounding box center [205, 215] width 105 height 13
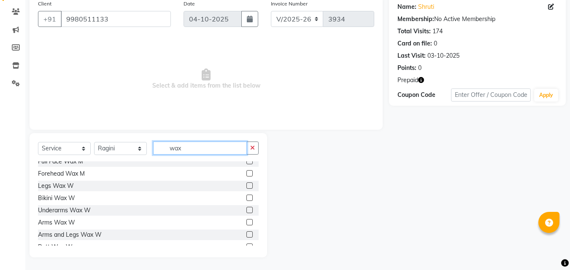
scroll to position [118, 0]
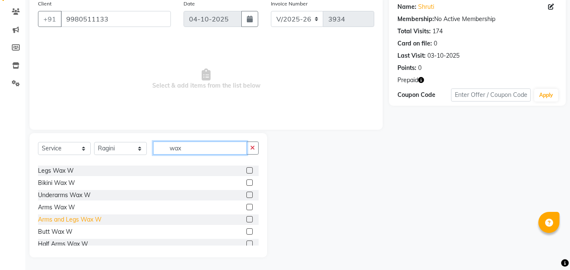
type input "wax"
click at [79, 223] on div "Arms and Legs Wax W" at bounding box center [70, 219] width 64 height 9
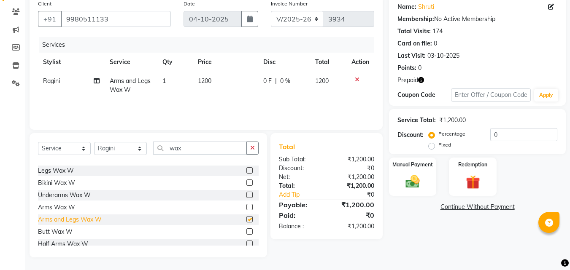
checkbox input "false"
click at [185, 151] on input "wax" at bounding box center [200, 148] width 94 height 13
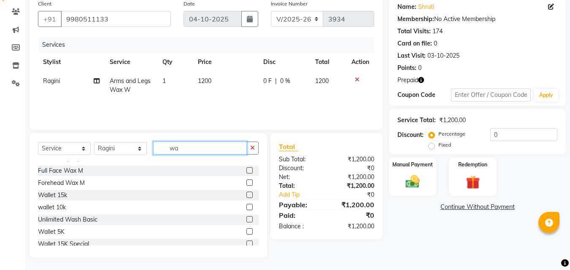
type input "w"
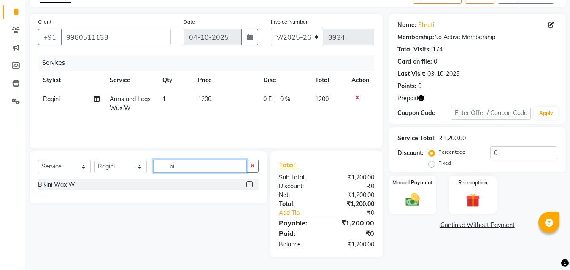
scroll to position [49, 0]
type input "biki"
click at [251, 183] on label at bounding box center [249, 184] width 6 height 6
click at [251, 183] on input "checkbox" at bounding box center [248, 184] width 5 height 5
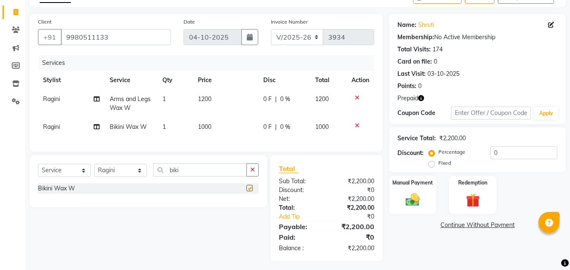
checkbox input "false"
click at [421, 97] on icon "button" at bounding box center [421, 98] width 6 height 6
click at [473, 199] on img at bounding box center [472, 200] width 24 height 18
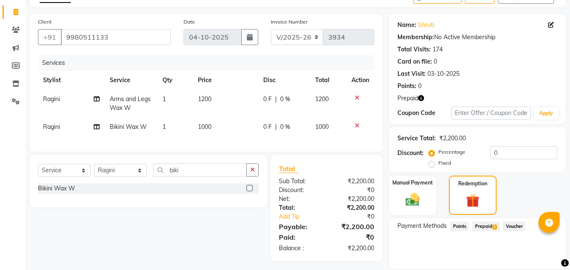
click at [484, 224] on span "Prepaid 1" at bounding box center [485, 227] width 27 height 10
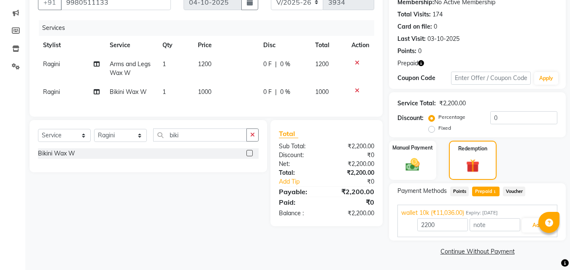
scroll to position [85, 0]
click at [530, 223] on button "Add" at bounding box center [537, 225] width 31 height 14
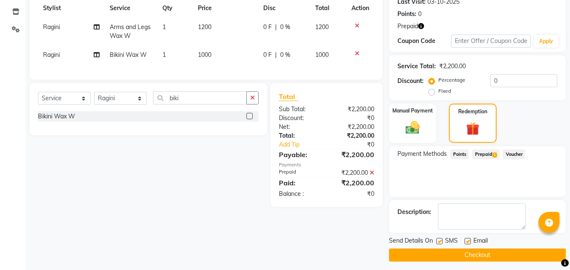
scroll to position [126, 0]
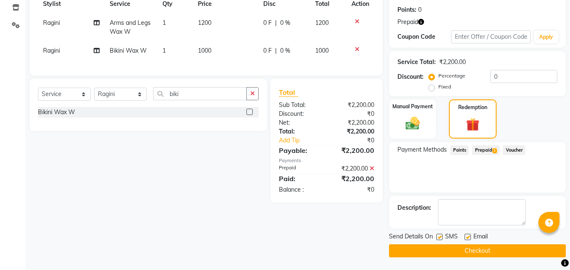
click at [518, 251] on button "Checkout" at bounding box center [477, 251] width 177 height 13
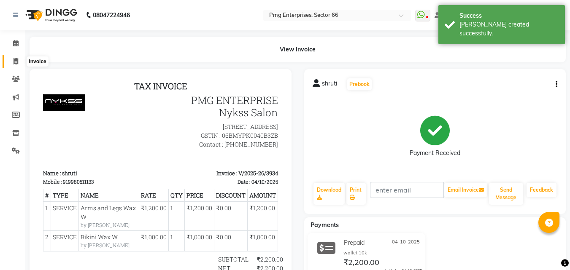
click at [15, 61] on icon at bounding box center [15, 61] width 5 height 6
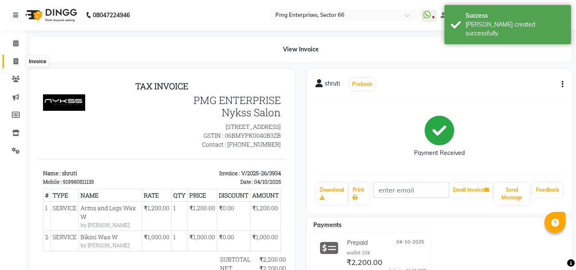
select select "service"
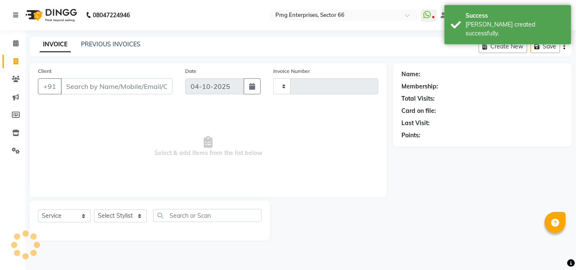
type input "3935"
select select "889"
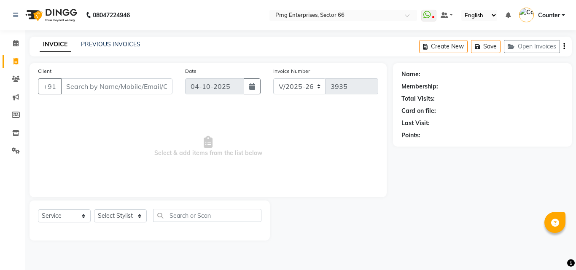
click at [126, 90] on input "Client" at bounding box center [117, 86] width 112 height 16
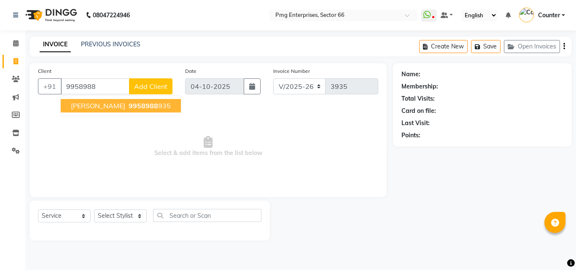
click at [133, 108] on span "9958988" at bounding box center [144, 106] width 30 height 8
type input "9958988935"
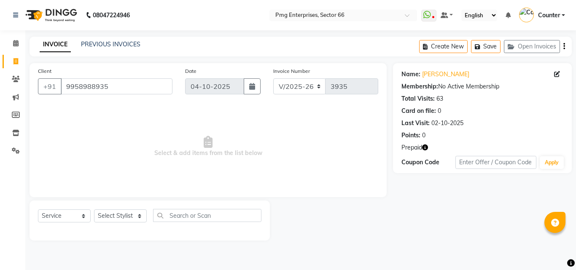
click at [426, 146] on icon "button" at bounding box center [425, 148] width 6 height 6
click at [16, 60] on icon at bounding box center [15, 61] width 5 height 6
select select "service"
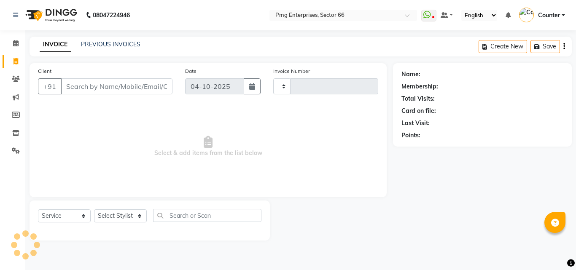
type input "3935"
select select "889"
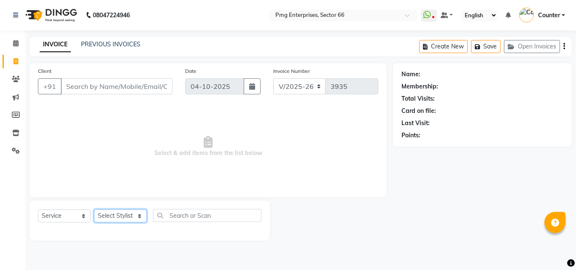
click at [122, 215] on select "Select Stylist [PERSON_NAME] Counter [PERSON_NAME] [PERSON_NAME] [PERSON_NAME] …" at bounding box center [120, 216] width 53 height 13
select select "78814"
click at [94, 210] on select "Select Stylist [PERSON_NAME] Counter [PERSON_NAME] [PERSON_NAME] [PERSON_NAME] …" at bounding box center [120, 216] width 53 height 13
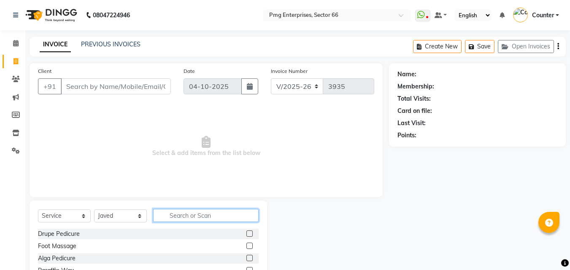
click at [177, 211] on input "text" at bounding box center [205, 215] width 105 height 13
type input "j"
type input "hair"
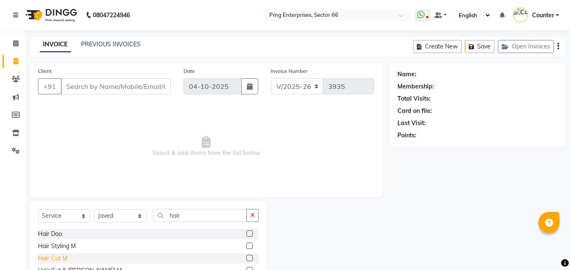
click at [58, 256] on div "Hair Cut M" at bounding box center [53, 258] width 30 height 9
checkbox input "false"
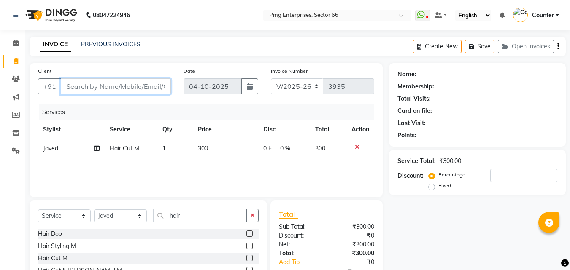
click at [145, 85] on input "Client" at bounding box center [116, 86] width 110 height 16
type input "7"
type input "0"
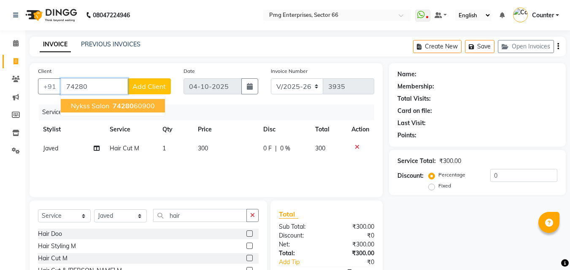
click at [135, 103] on ngb-highlight "74280 60900" at bounding box center [133, 106] width 44 height 8
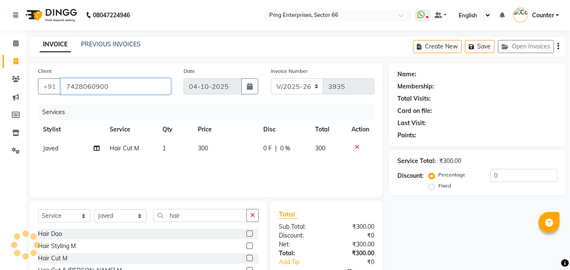
type input "7428060900"
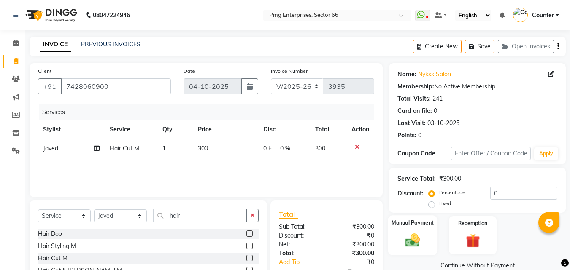
click at [419, 239] on img at bounding box center [413, 240] width 24 height 17
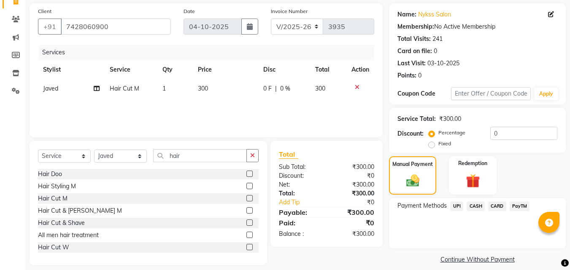
scroll to position [68, 0]
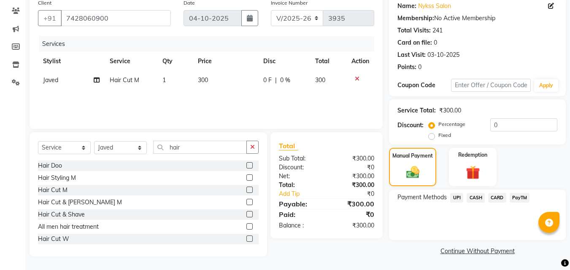
click at [476, 198] on span "CASH" at bounding box center [475, 198] width 18 height 10
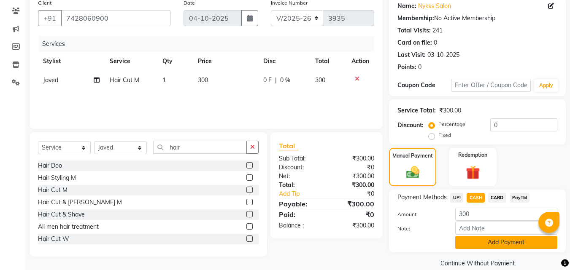
click at [493, 241] on button "Add Payment" at bounding box center [506, 242] width 102 height 13
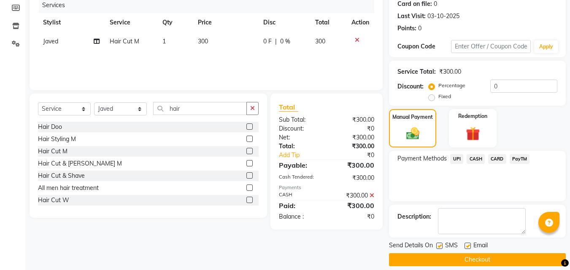
scroll to position [116, 0]
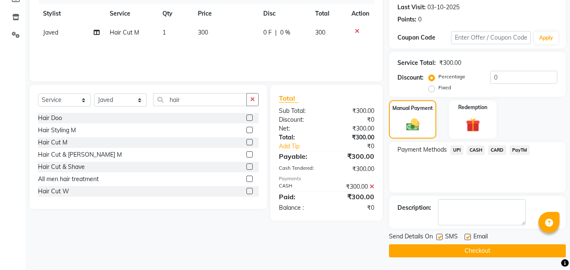
click at [541, 247] on button "Checkout" at bounding box center [477, 251] width 177 height 13
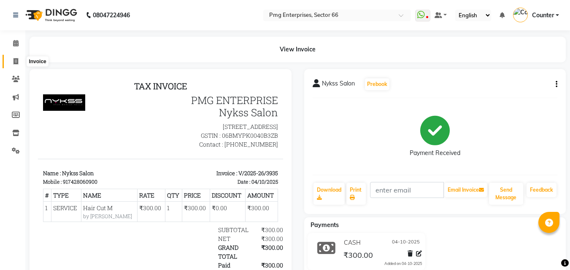
click at [11, 63] on span at bounding box center [15, 62] width 15 height 10
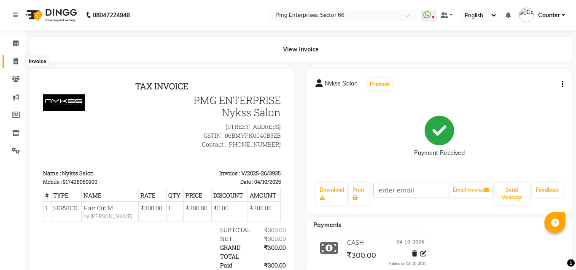
select select "service"
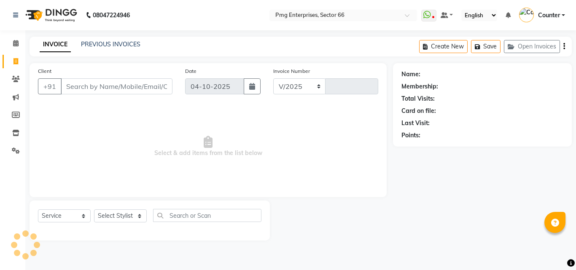
select select "889"
type input "3936"
click at [111, 206] on div "Select Service Product Membership Package Voucher Prepaid Gift Card Select Styl…" at bounding box center [150, 221] width 240 height 40
click at [112, 210] on select "Select Stylist [PERSON_NAME] Counter [PERSON_NAME] [PERSON_NAME] [PERSON_NAME] …" at bounding box center [120, 216] width 53 height 13
select select "14600"
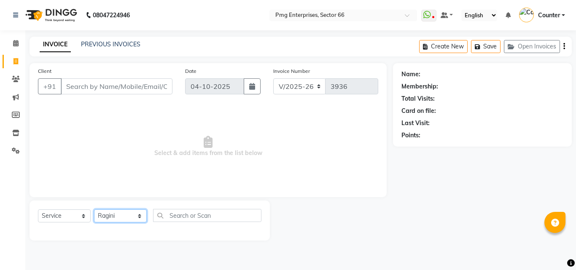
click at [94, 210] on select "Select Stylist [PERSON_NAME] Counter [PERSON_NAME] [PERSON_NAME] [PERSON_NAME] …" at bounding box center [120, 216] width 53 height 13
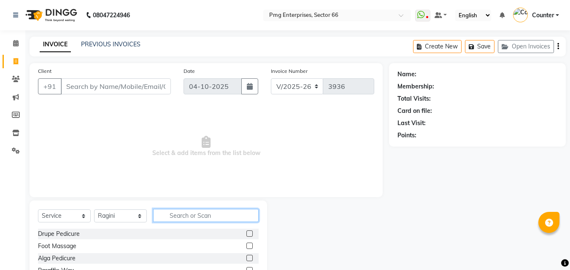
click at [174, 216] on input "text" at bounding box center [205, 215] width 105 height 13
type input "ey"
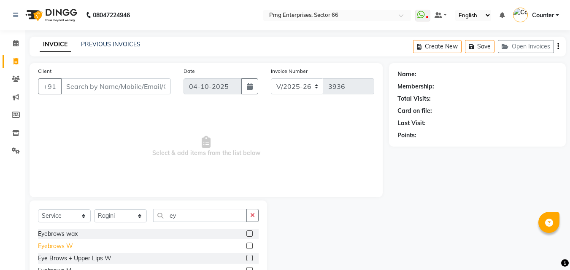
click at [54, 245] on div "Eyebrows W" at bounding box center [55, 246] width 35 height 9
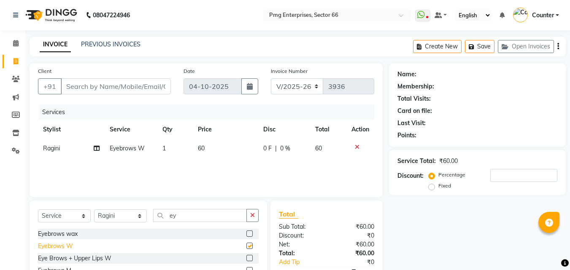
checkbox input "false"
click at [105, 87] on input "Client" at bounding box center [116, 86] width 110 height 16
click at [16, 62] on icon at bounding box center [15, 61] width 5 height 6
select select "service"
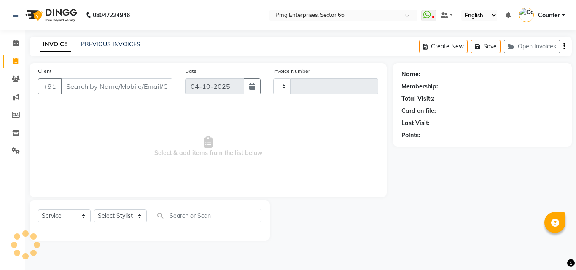
type input "3936"
select select "889"
click at [123, 215] on select "Select Stylist [PERSON_NAME] Counter [PERSON_NAME] [PERSON_NAME] [PERSON_NAME] …" at bounding box center [120, 216] width 53 height 13
select select "52446"
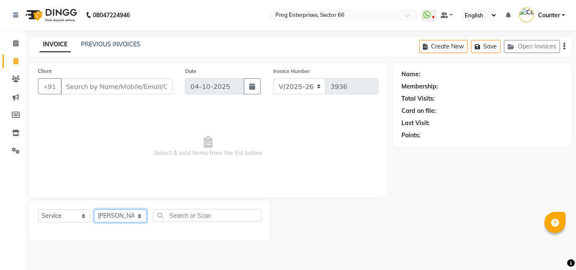
click at [94, 210] on select "Select Stylist [PERSON_NAME] Counter [PERSON_NAME] [PERSON_NAME] [PERSON_NAME] …" at bounding box center [120, 216] width 53 height 13
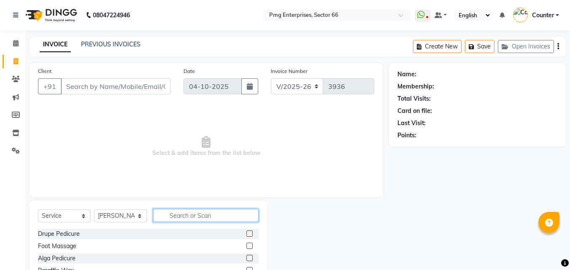
click at [182, 218] on input "text" at bounding box center [205, 215] width 105 height 13
type input "tou"
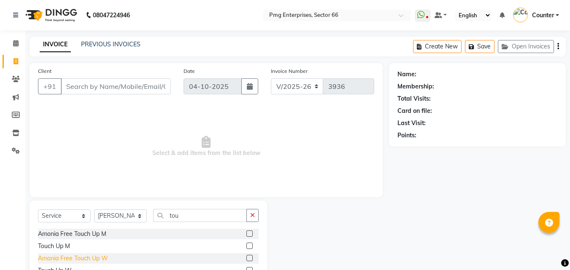
click at [103, 260] on div "Amonia Free Touch Up W" at bounding box center [73, 258] width 70 height 9
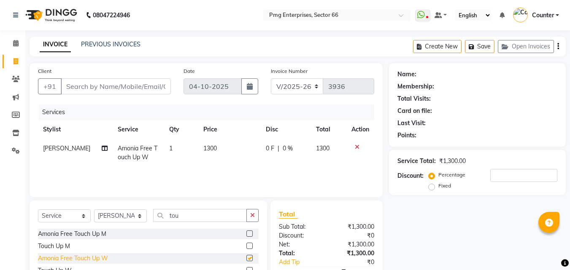
checkbox input "false"
click at [180, 146] on td "1" at bounding box center [181, 153] width 34 height 28
select select "52446"
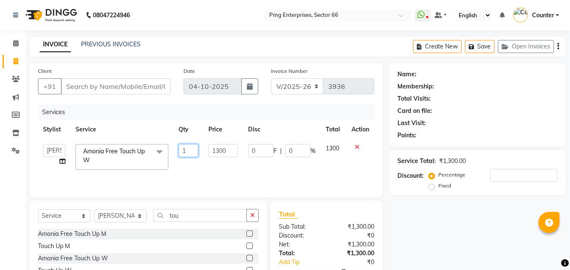
click at [187, 148] on input "1" at bounding box center [188, 150] width 20 height 13
type input "2"
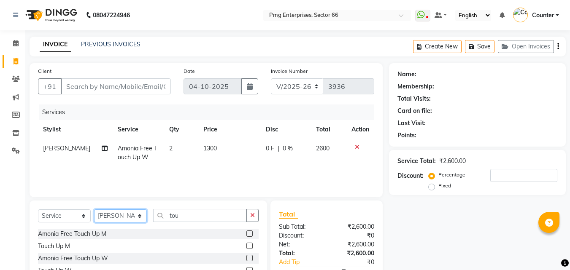
click at [121, 215] on select "Select Stylist [PERSON_NAME] Counter [PERSON_NAME] [PERSON_NAME] [PERSON_NAME] …" at bounding box center [120, 216] width 53 height 13
select select "67091"
click at [94, 210] on select "Select Stylist [PERSON_NAME] Counter [PERSON_NAME] [PERSON_NAME] [PERSON_NAME] …" at bounding box center [120, 216] width 53 height 13
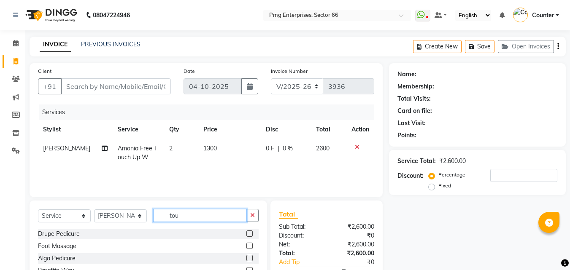
click at [182, 216] on input "tou" at bounding box center [200, 215] width 94 height 13
type input "t"
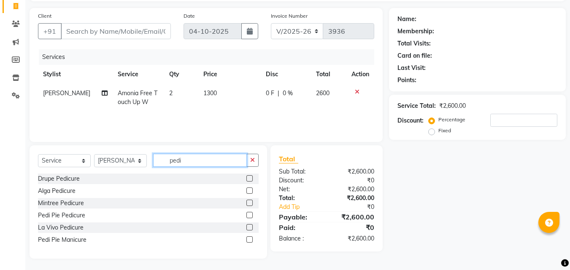
scroll to position [56, 0]
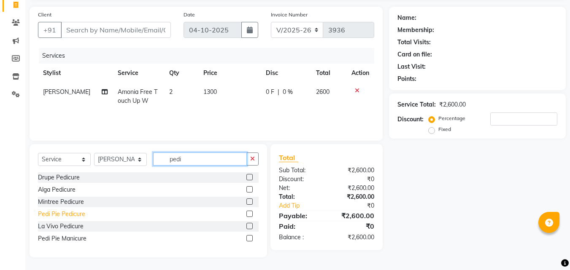
type input "pedi"
click at [57, 214] on div "Pedi Pie Pedicure" at bounding box center [61, 214] width 47 height 9
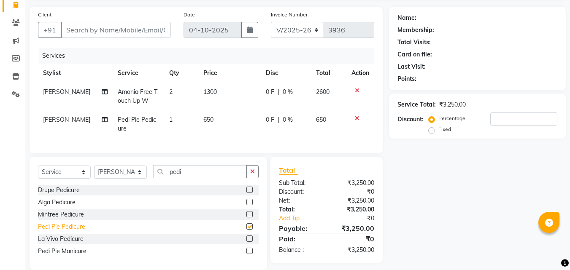
checkbox input "false"
click at [64, 256] on div "Pedi Pie Manicure" at bounding box center [62, 251] width 48 height 9
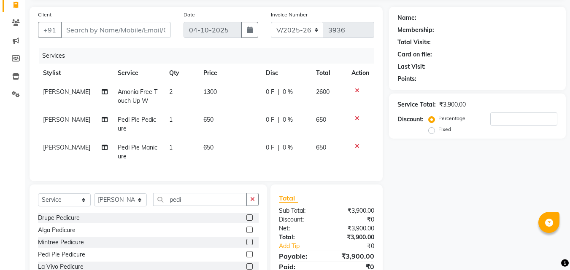
checkbox input "false"
click at [127, 205] on select "Select Stylist [PERSON_NAME] Counter [PERSON_NAME] [PERSON_NAME] [PERSON_NAME] …" at bounding box center [120, 200] width 53 height 13
select select "14602"
click at [94, 200] on select "Select Stylist [PERSON_NAME] Counter [PERSON_NAME] [PERSON_NAME] [PERSON_NAME] …" at bounding box center [120, 200] width 53 height 13
click at [191, 202] on input "pedi" at bounding box center [200, 199] width 94 height 13
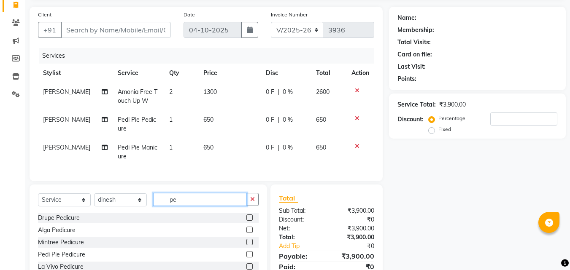
type input "p"
type input "pedi"
click at [67, 257] on div "Pedi Pie Pedicure" at bounding box center [61, 254] width 47 height 9
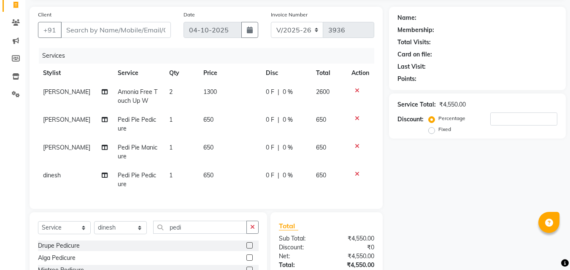
checkbox input "false"
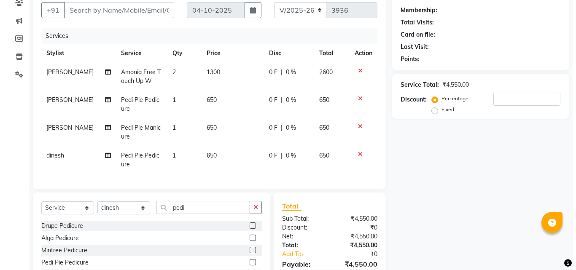
scroll to position [73, 0]
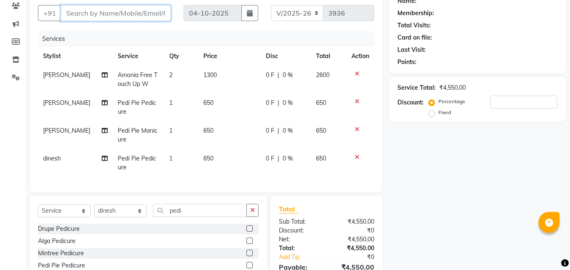
click at [148, 13] on input "Client" at bounding box center [116, 13] width 110 height 16
type input "9"
type input "0"
type input "9650727092"
click at [148, 13] on span "Add Client" at bounding box center [148, 13] width 33 height 8
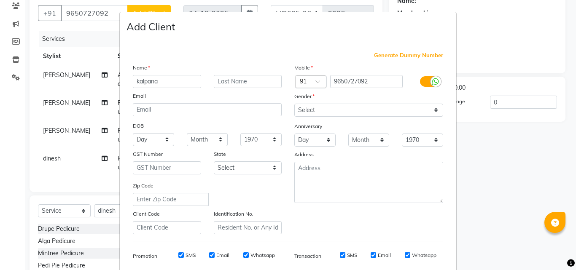
type input "kalpana"
click at [304, 110] on select "Select [DEMOGRAPHIC_DATA] [DEMOGRAPHIC_DATA] Other Prefer Not To Say" at bounding box center [368, 110] width 149 height 13
select select "[DEMOGRAPHIC_DATA]"
click at [294, 104] on select "Select [DEMOGRAPHIC_DATA] [DEMOGRAPHIC_DATA] Other Prefer Not To Say" at bounding box center [368, 110] width 149 height 13
click at [573, 264] on icon at bounding box center [571, 264] width 8 height 8
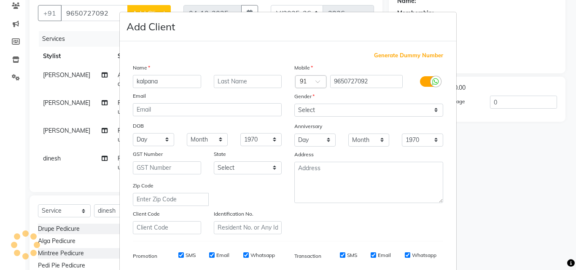
click at [573, 264] on icon at bounding box center [571, 264] width 8 height 8
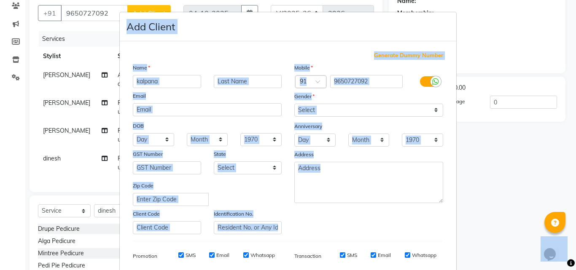
drag, startPoint x: 573, startPoint y: 264, endPoint x: 408, endPoint y: 257, distance: 165.0
click at [408, 197] on body "08047224946 Select Location × Pmg Enterprises, Sector 66 WhatsApp Status ✕ Stat…" at bounding box center [288, 62] width 576 height 270
click at [412, 257] on label "Whatsapp" at bounding box center [424, 256] width 24 height 8
click at [408, 257] on input "Whatsapp" at bounding box center [407, 255] width 5 height 5
checkbox input "false"
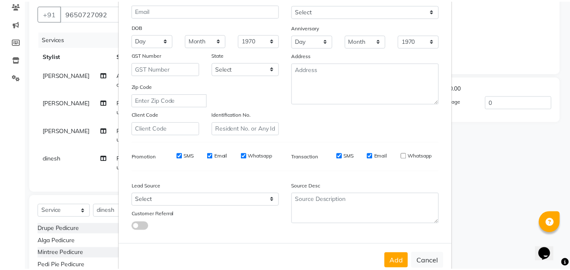
scroll to position [101, 0]
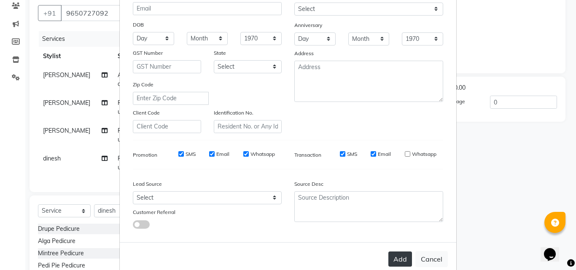
click at [395, 262] on button "Add" at bounding box center [400, 259] width 24 height 15
select select
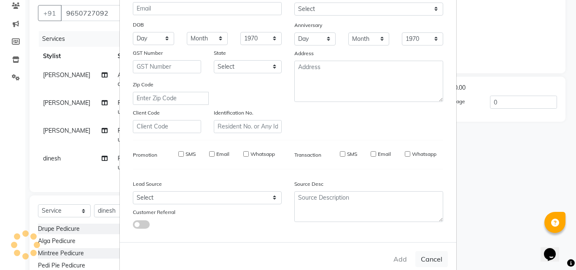
select select
checkbox input "false"
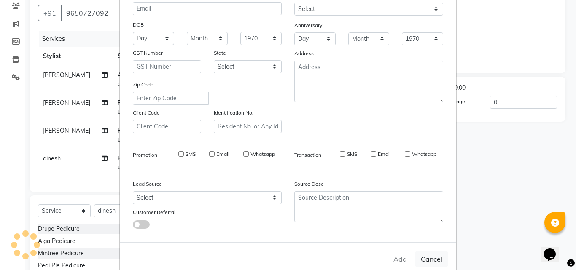
checkbox input "false"
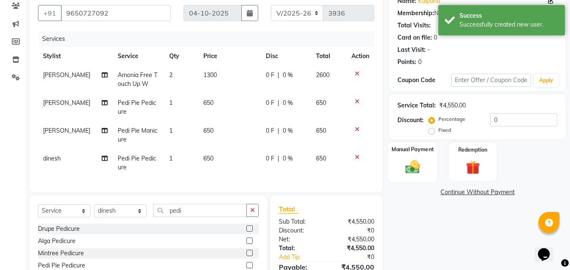
click at [413, 169] on img at bounding box center [413, 167] width 24 height 17
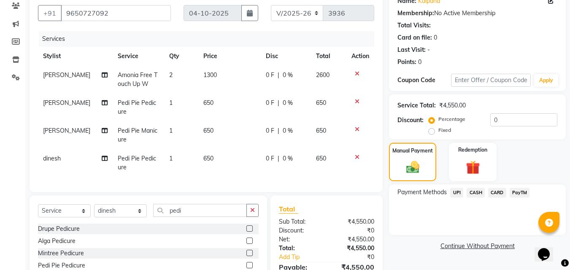
click at [454, 191] on span "UPI" at bounding box center [456, 193] width 13 height 10
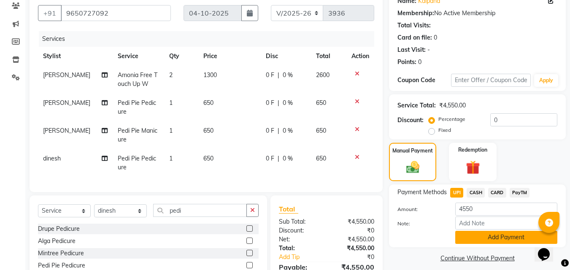
click at [485, 235] on button "Add Payment" at bounding box center [506, 237] width 102 height 13
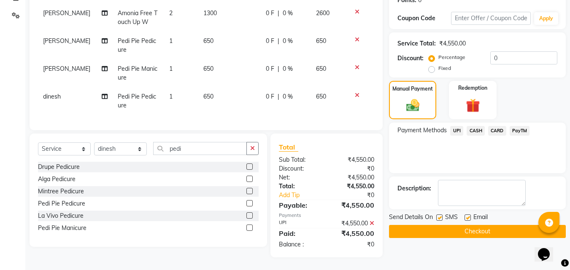
scroll to position [142, 0]
click at [482, 225] on button "Checkout" at bounding box center [477, 231] width 177 height 13
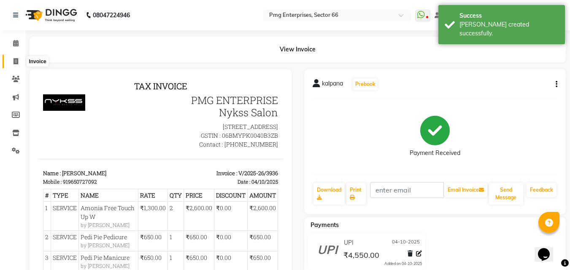
click at [14, 61] on icon at bounding box center [15, 61] width 5 height 6
select select "service"
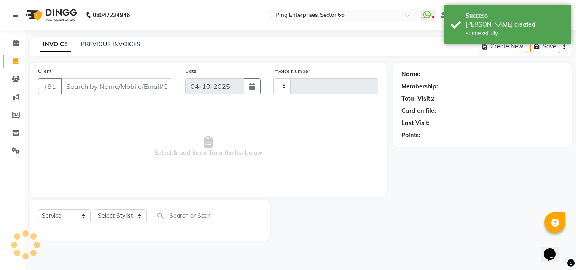
type input "3937"
select select "889"
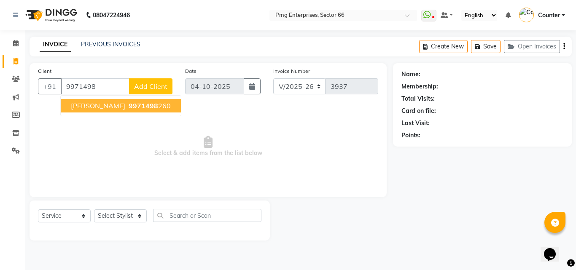
click at [83, 103] on span "[PERSON_NAME]" at bounding box center [98, 106] width 54 height 8
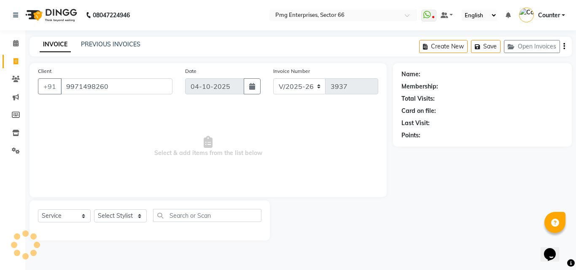
type input "9971498260"
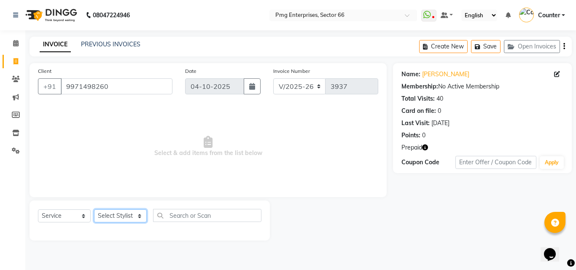
click at [119, 217] on select "Select Stylist [PERSON_NAME] Counter [PERSON_NAME] [PERSON_NAME] [PERSON_NAME] …" at bounding box center [120, 216] width 53 height 13
select select "78814"
click at [94, 210] on select "Select Stylist [PERSON_NAME] Counter [PERSON_NAME] [PERSON_NAME] [PERSON_NAME] …" at bounding box center [120, 216] width 53 height 13
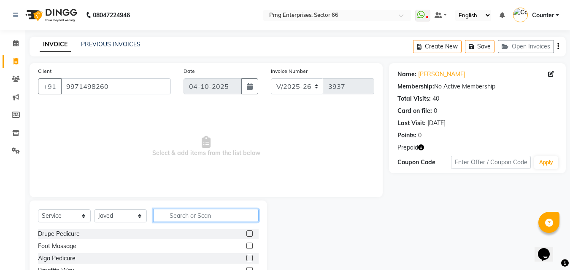
click at [180, 215] on input "text" at bounding box center [205, 215] width 105 height 13
type input "tou"
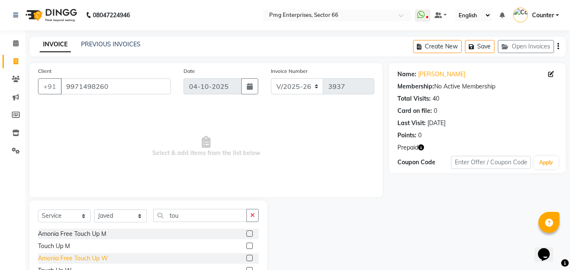
click at [97, 261] on div "Amonia Free Touch Up W" at bounding box center [73, 258] width 70 height 9
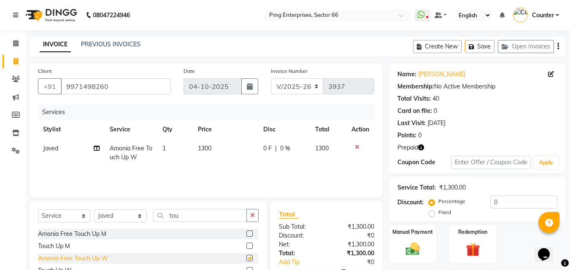
checkbox input "false"
click at [114, 211] on select "Select Stylist [PERSON_NAME] Counter [PERSON_NAME] [PERSON_NAME] [PERSON_NAME] …" at bounding box center [120, 216] width 53 height 13
select select "20825"
click at [94, 210] on select "Select Stylist [PERSON_NAME] Counter [PERSON_NAME] [PERSON_NAME] [PERSON_NAME] …" at bounding box center [120, 216] width 53 height 13
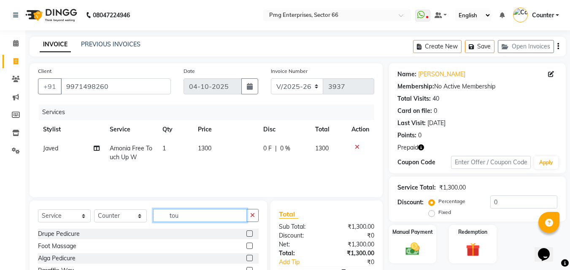
click at [185, 217] on input "tou" at bounding box center [200, 215] width 94 height 13
type input "t"
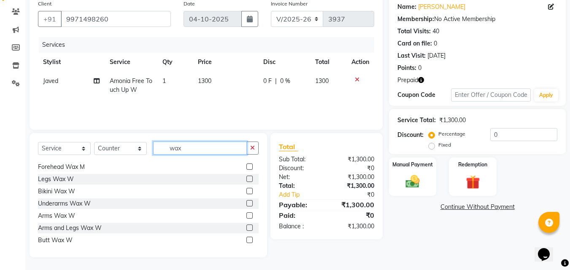
scroll to position [118, 0]
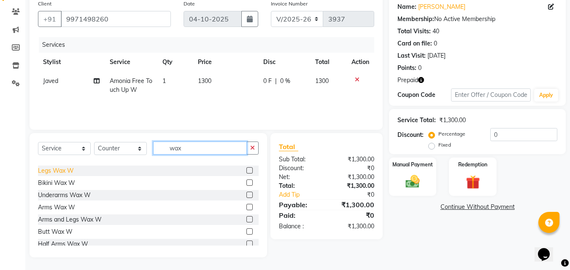
type input "wax"
click at [65, 168] on div "Legs Wax W" at bounding box center [56, 171] width 36 height 9
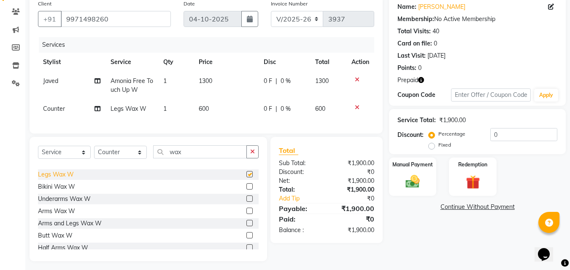
checkbox input "false"
click at [185, 159] on input "wax" at bounding box center [200, 151] width 94 height 13
type input "w"
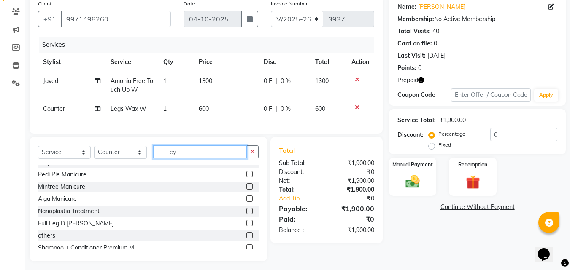
scroll to position [67, 0]
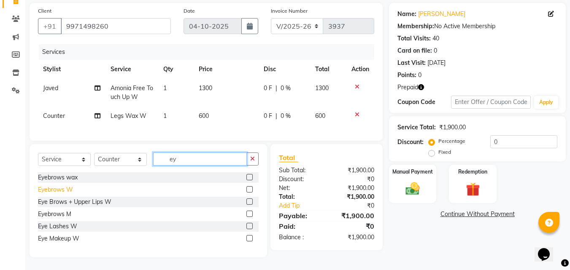
type input "ey"
click at [67, 188] on div "Eyebrows W" at bounding box center [55, 190] width 35 height 9
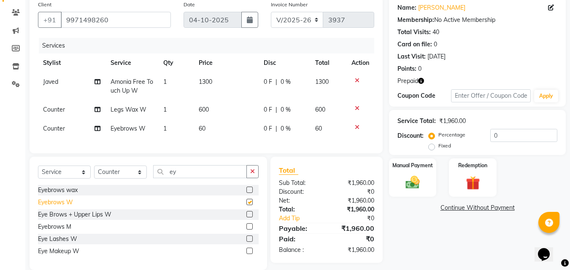
checkbox input "false"
click at [116, 178] on select "Select Stylist [PERSON_NAME] Counter [PERSON_NAME] [PERSON_NAME] [PERSON_NAME] …" at bounding box center [120, 172] width 53 height 13
select select "14602"
click at [94, 172] on select "Select Stylist [PERSON_NAME] Counter [PERSON_NAME] [PERSON_NAME] [PERSON_NAME] …" at bounding box center [120, 172] width 53 height 13
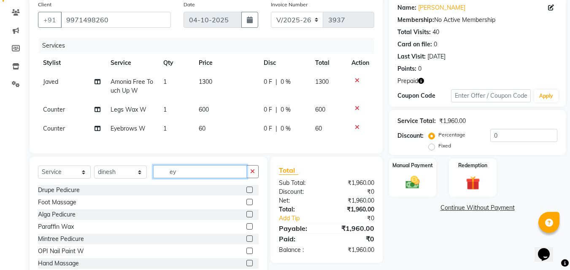
click at [180, 178] on input "ey" at bounding box center [200, 171] width 94 height 13
type input "e"
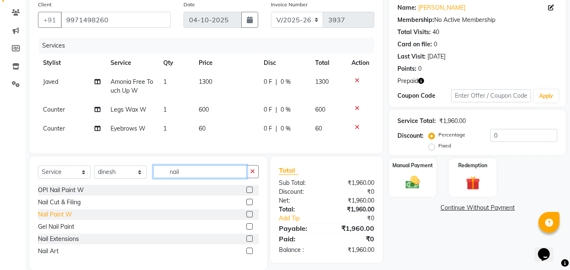
type input "nail"
click at [67, 219] on div "Nail Paint W" at bounding box center [55, 214] width 34 height 9
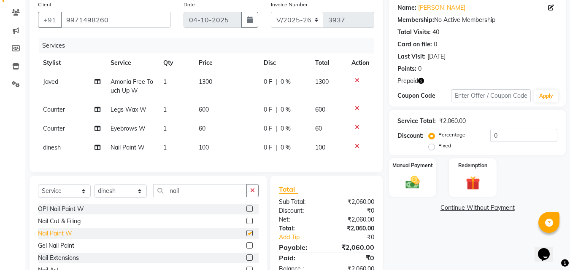
checkbox input "false"
click at [471, 181] on img at bounding box center [472, 183] width 24 height 18
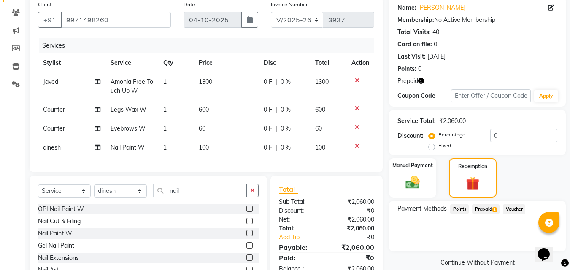
click at [485, 210] on span "Prepaid 1" at bounding box center [485, 209] width 27 height 10
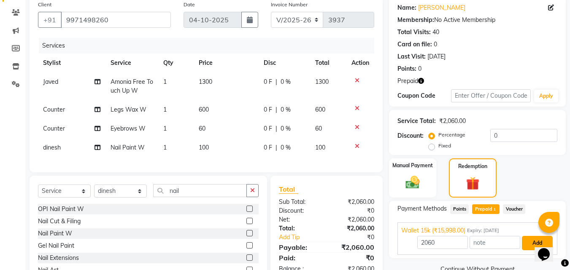
click at [527, 243] on button "Add" at bounding box center [537, 243] width 31 height 14
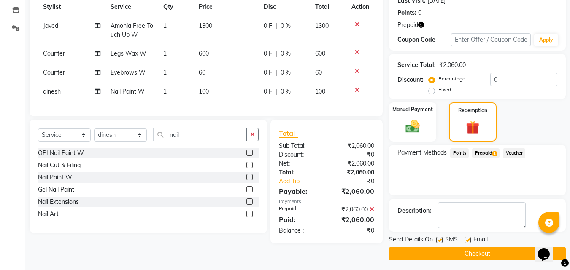
scroll to position [126, 0]
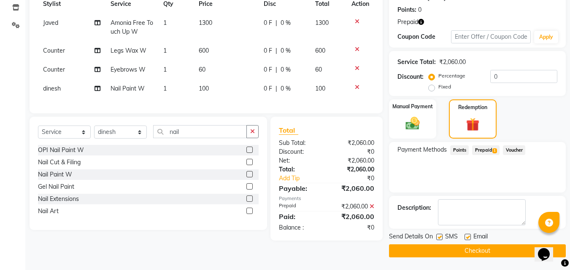
click at [466, 250] on button "Checkout" at bounding box center [477, 251] width 177 height 13
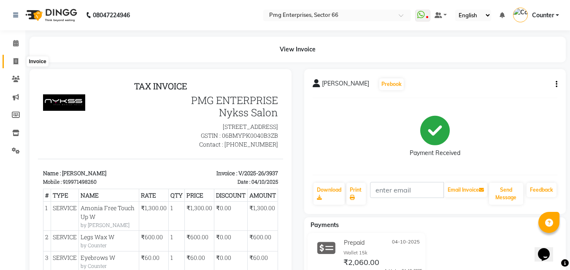
click at [15, 60] on icon at bounding box center [15, 61] width 5 height 6
select select "service"
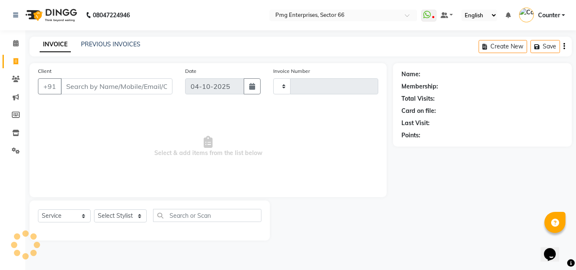
type input "3938"
select select "889"
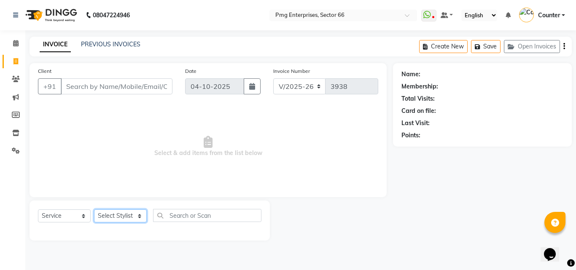
click at [124, 214] on select "Select Stylist [PERSON_NAME] Counter [PERSON_NAME] [PERSON_NAME] [PERSON_NAME] …" at bounding box center [120, 216] width 53 height 13
select select "52446"
click at [94, 210] on select "Select Stylist [PERSON_NAME] Counter [PERSON_NAME] [PERSON_NAME] [PERSON_NAME] …" at bounding box center [120, 216] width 53 height 13
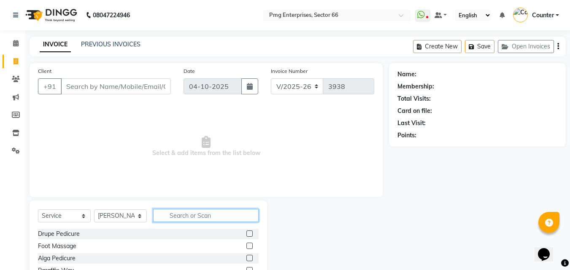
click at [181, 215] on input "text" at bounding box center [205, 215] width 105 height 13
type input "tou"
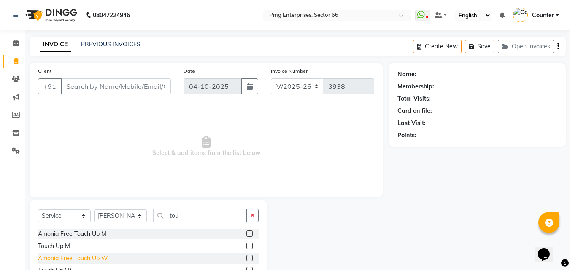
click at [94, 255] on div "Amonia Free Touch Up W" at bounding box center [73, 258] width 70 height 9
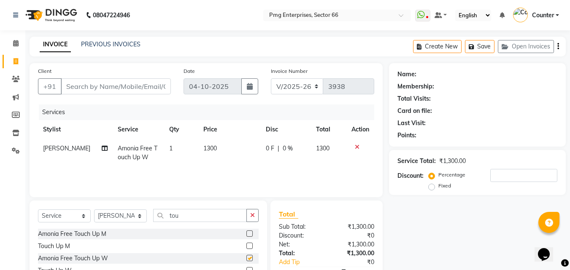
checkbox input "false"
click at [118, 217] on select "Select Stylist [PERSON_NAME] Counter [PERSON_NAME] [PERSON_NAME] [PERSON_NAME] …" at bounding box center [120, 216] width 53 height 13
select select "14602"
click at [94, 210] on select "Select Stylist [PERSON_NAME] Counter [PERSON_NAME] [PERSON_NAME] [PERSON_NAME] …" at bounding box center [120, 216] width 53 height 13
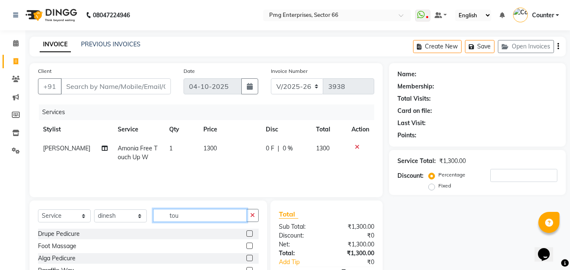
click at [184, 212] on input "tou" at bounding box center [200, 215] width 94 height 13
type input "t"
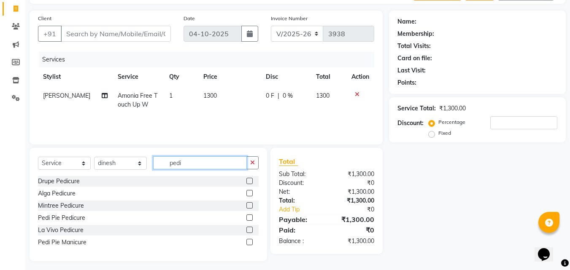
scroll to position [56, 0]
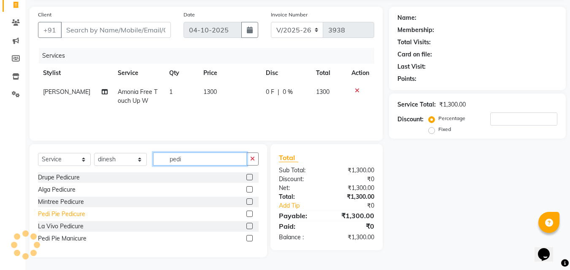
type input "pedi"
click at [56, 212] on div "Pedi Pie Pedicure" at bounding box center [61, 214] width 47 height 9
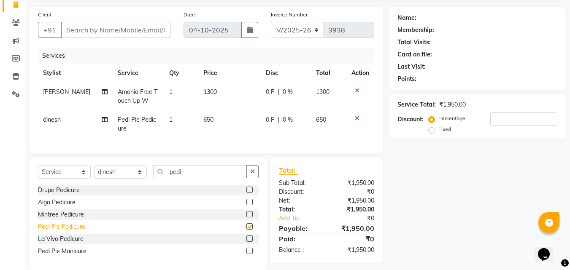
checkbox input "false"
click at [242, 115] on td "650" at bounding box center [229, 124] width 62 height 28
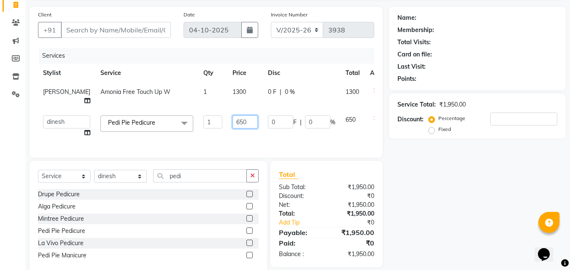
click at [232, 119] on input "650" at bounding box center [244, 122] width 25 height 13
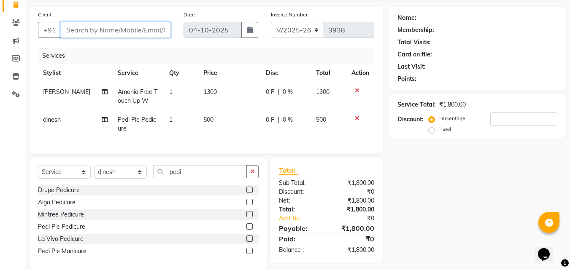
click at [96, 32] on input "Client" at bounding box center [116, 30] width 110 height 16
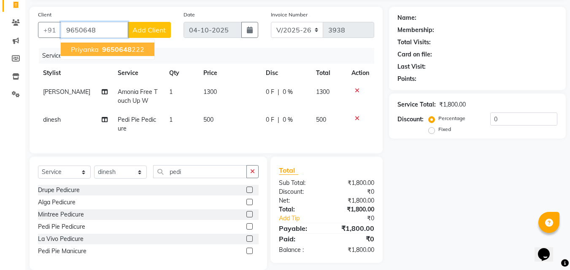
click at [79, 47] on span "Priyanka" at bounding box center [85, 49] width 28 height 8
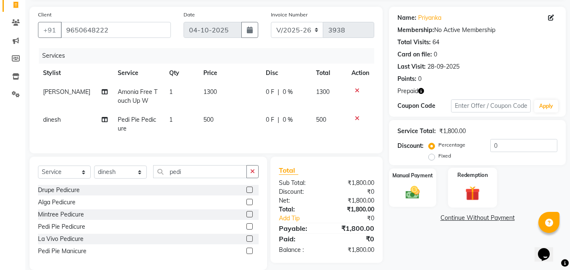
click at [482, 193] on img at bounding box center [472, 193] width 24 height 18
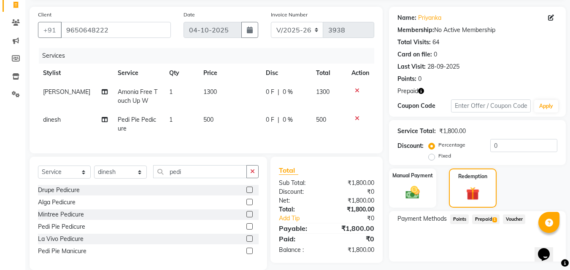
click at [486, 217] on span "Prepaid 1" at bounding box center [485, 220] width 27 height 10
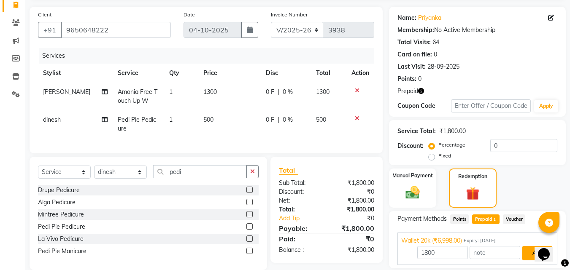
click at [531, 250] on button "Add" at bounding box center [537, 253] width 31 height 14
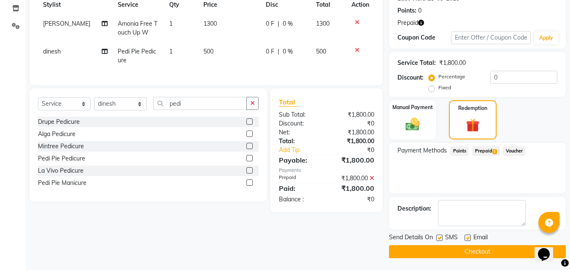
scroll to position [126, 0]
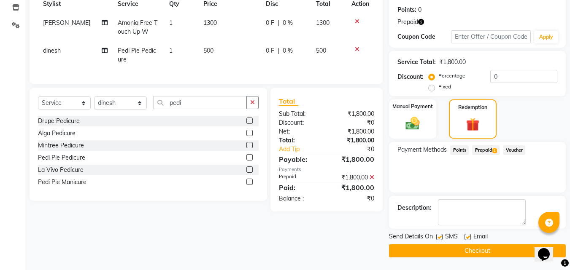
click at [516, 248] on button "Checkout" at bounding box center [477, 251] width 177 height 13
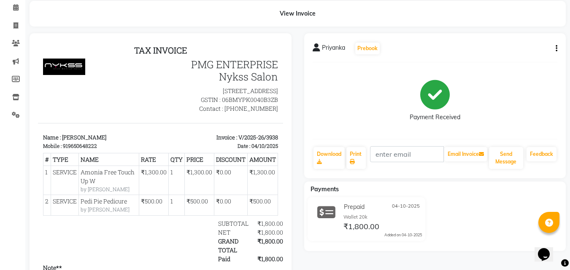
scroll to position [19, 0]
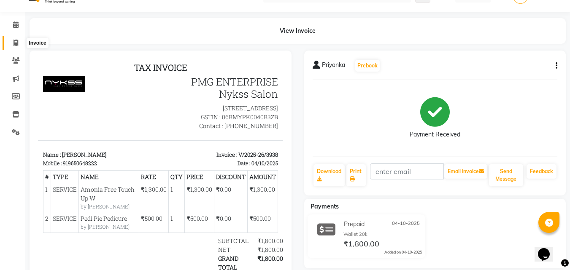
click at [15, 43] on icon at bounding box center [15, 43] width 5 height 6
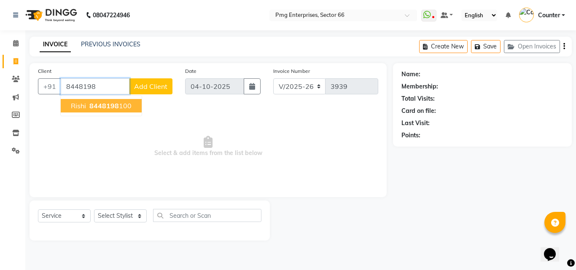
click at [101, 103] on span "8448198" at bounding box center [104, 106] width 30 height 8
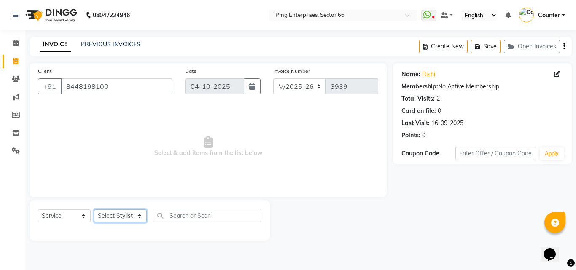
click at [126, 215] on select "Select Stylist [PERSON_NAME] Counter [PERSON_NAME] [PERSON_NAME] [PERSON_NAME] …" at bounding box center [120, 216] width 53 height 13
click at [94, 210] on select "Select Stylist [PERSON_NAME] Counter [PERSON_NAME] [PERSON_NAME] [PERSON_NAME] …" at bounding box center [120, 216] width 53 height 13
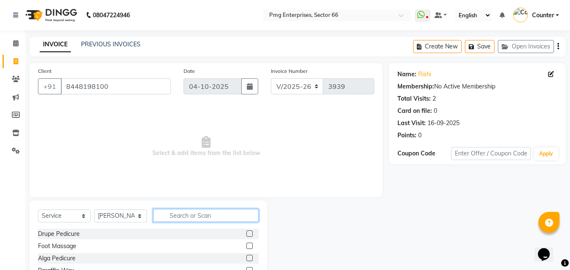
click at [175, 215] on input "text" at bounding box center [205, 215] width 105 height 13
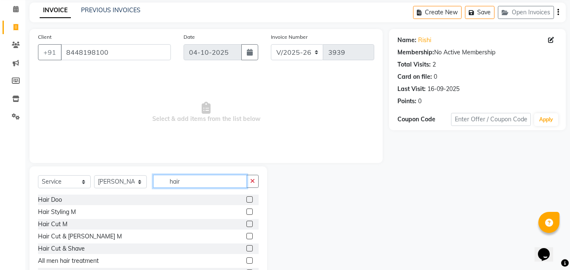
scroll to position [51, 0]
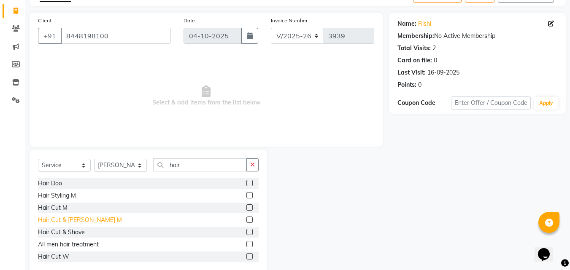
click at [82, 220] on div "Hair Cut & [PERSON_NAME] M" at bounding box center [80, 220] width 84 height 9
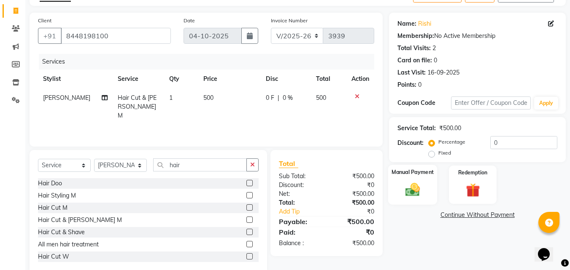
click at [411, 187] on img at bounding box center [413, 189] width 24 height 17
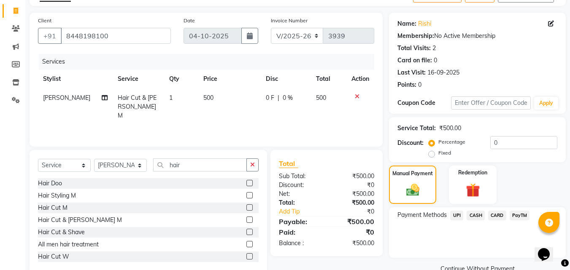
click at [453, 217] on span "UPI" at bounding box center [456, 216] width 13 height 10
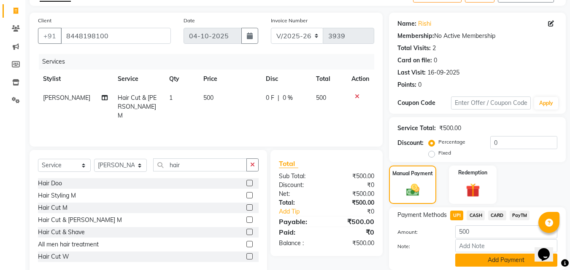
click at [491, 257] on button "Add Payment" at bounding box center [506, 260] width 102 height 13
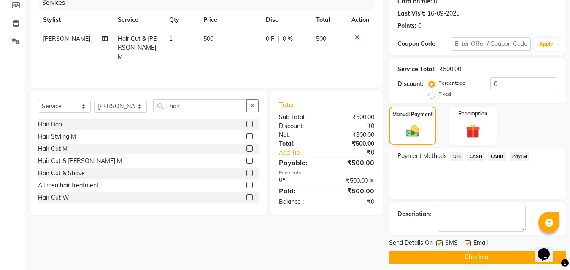
scroll to position [116, 0]
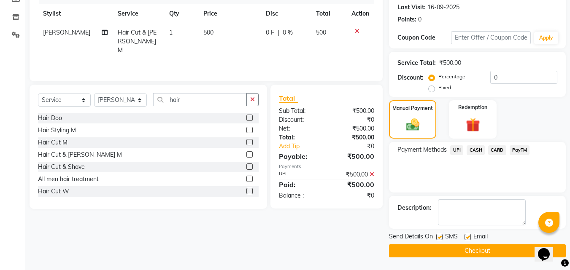
click at [513, 252] on button "Checkout" at bounding box center [477, 251] width 177 height 13
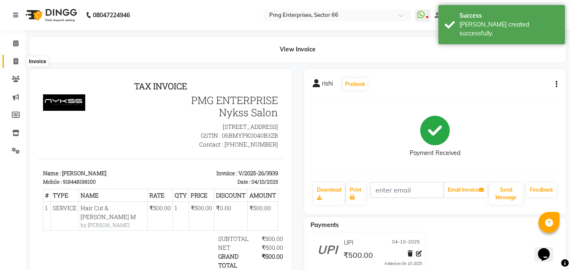
click at [16, 62] on icon at bounding box center [15, 61] width 5 height 6
